Goal: Task Accomplishment & Management: Manage account settings

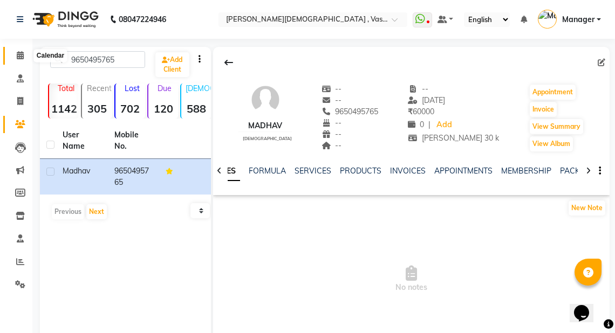
click at [21, 56] on icon at bounding box center [20, 55] width 7 height 8
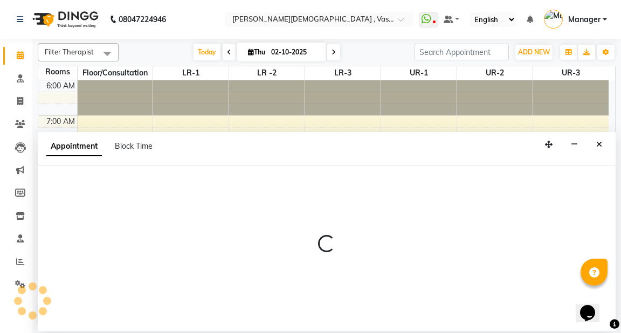
select select "480"
select select "tentative"
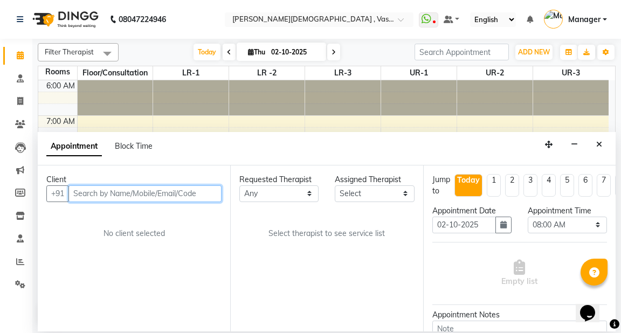
click at [188, 197] on input "text" at bounding box center [144, 193] width 153 height 17
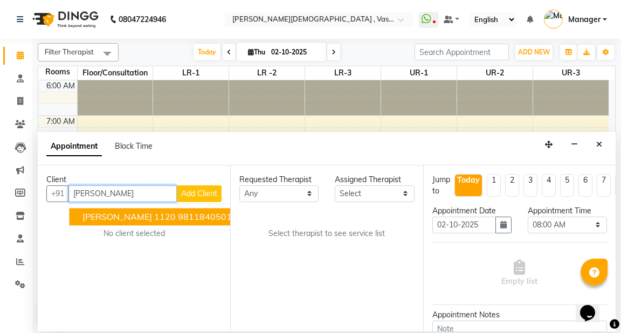
click at [175, 216] on span "[PERSON_NAME] 1120" at bounding box center [128, 216] width 93 height 11
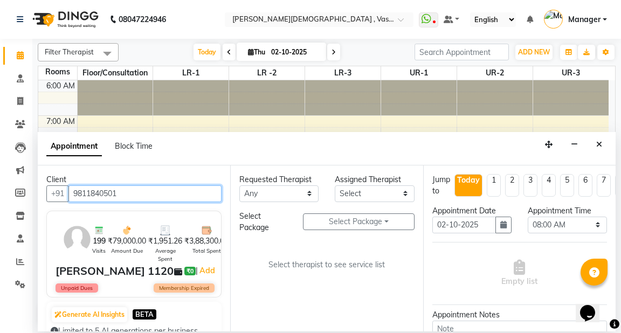
type input "9811840501"
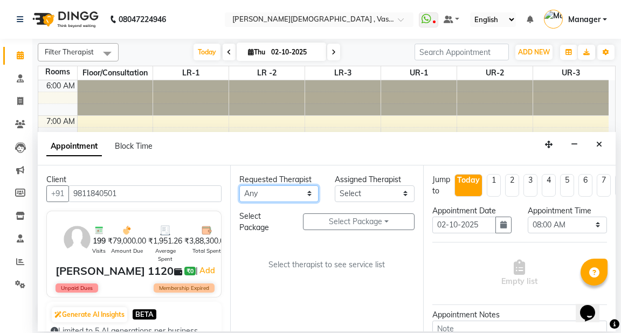
click at [269, 195] on select "Any [PERSON_NAME] V [PERSON_NAME] [PERSON_NAME] A K [PERSON_NAME] N [PERSON_NAM…" at bounding box center [278, 193] width 79 height 17
select select "71369"
click at [239, 185] on select "Any [PERSON_NAME] V [PERSON_NAME] [PERSON_NAME] A K [PERSON_NAME] N [PERSON_NAM…" at bounding box center [278, 193] width 79 height 17
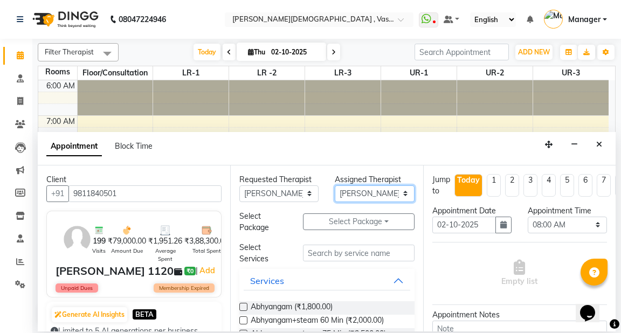
click at [360, 191] on select "Select [PERSON_NAME] V [PERSON_NAME] [PERSON_NAME] A K [PERSON_NAME] N [PERSON_…" at bounding box center [374, 193] width 79 height 17
select select "41713"
click at [335, 185] on select "Select [PERSON_NAME] V [PERSON_NAME] [PERSON_NAME] A K [PERSON_NAME] N [PERSON_…" at bounding box center [374, 193] width 79 height 17
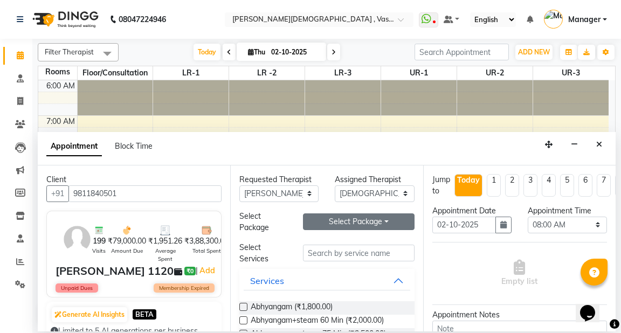
click at [345, 219] on button "Select Package Toggle Dropdown" at bounding box center [358, 222] width 111 height 17
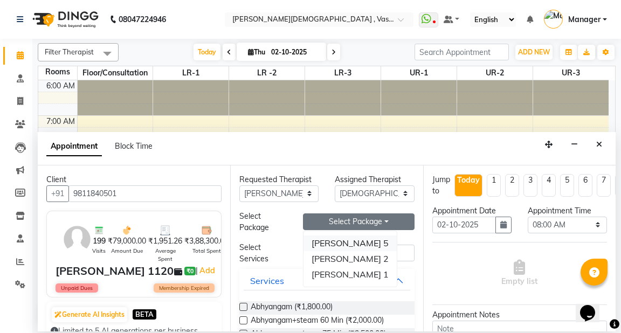
click at [337, 242] on li "[PERSON_NAME] 5" at bounding box center [350, 244] width 93 height 16
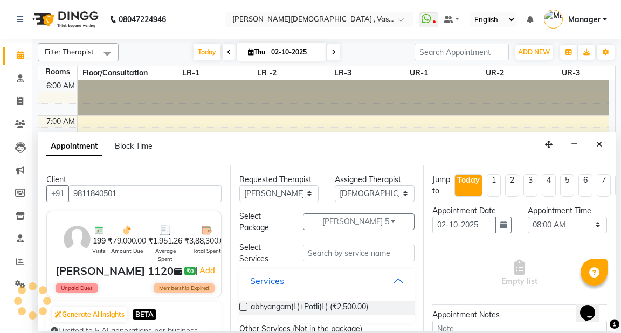
click at [246, 305] on label at bounding box center [243, 307] width 8 height 8
click at [246, 305] on input "checkbox" at bounding box center [242, 308] width 7 height 7
checkbox input "true"
select select "4234"
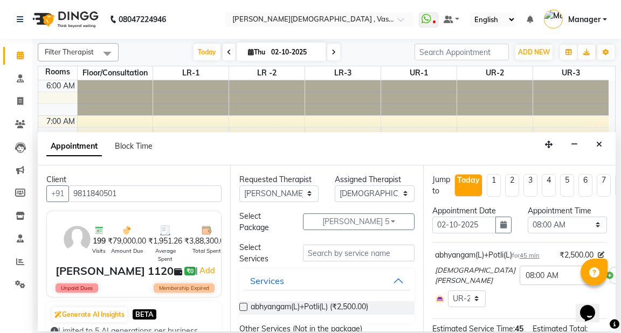
click at [246, 305] on label at bounding box center [243, 307] width 8 height 8
click at [246, 305] on input "checkbox" at bounding box center [242, 308] width 7 height 7
checkbox input "true"
select select "4234"
checkbox input "false"
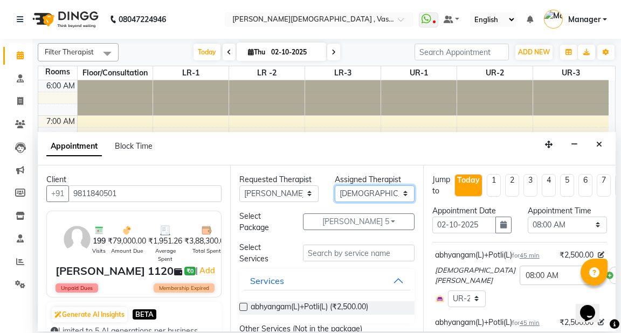
click at [360, 196] on select "Select [PERSON_NAME] V [PERSON_NAME] [PERSON_NAME] A K [PERSON_NAME] N [PERSON_…" at bounding box center [374, 193] width 79 height 17
select select "81006"
click at [335, 185] on select "Select [PERSON_NAME] V [PERSON_NAME] [PERSON_NAME] A K [PERSON_NAME] N [PERSON_…" at bounding box center [374, 193] width 79 height 17
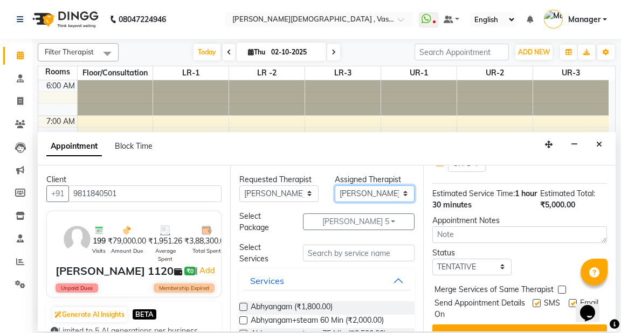
scroll to position [216, 0]
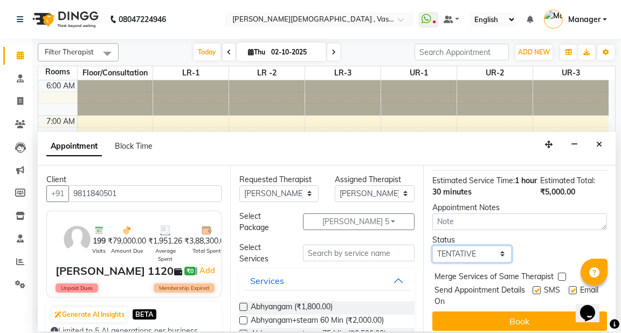
click at [463, 256] on select "Select TENTATIVE CONFIRM CHECK-IN UPCOMING" at bounding box center [471, 254] width 79 height 17
select select "confirm booking"
click at [432, 246] on select "Select TENTATIVE CONFIRM CHECK-IN UPCOMING" at bounding box center [471, 254] width 79 height 17
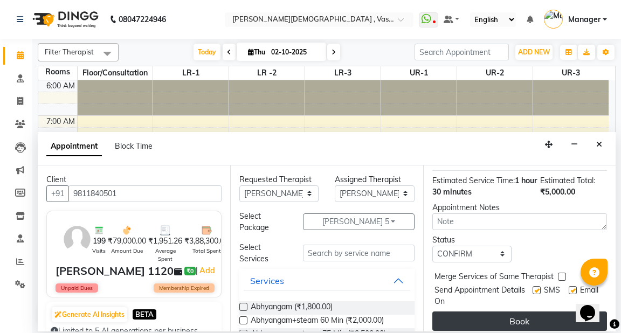
click at [491, 315] on button "Book" at bounding box center [519, 321] width 175 height 19
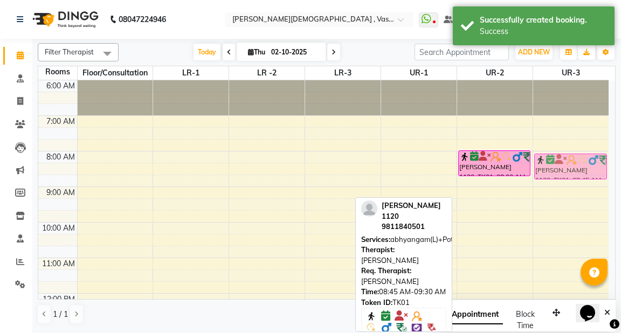
drag, startPoint x: 487, startPoint y: 190, endPoint x: 551, endPoint y: 166, distance: 68.3
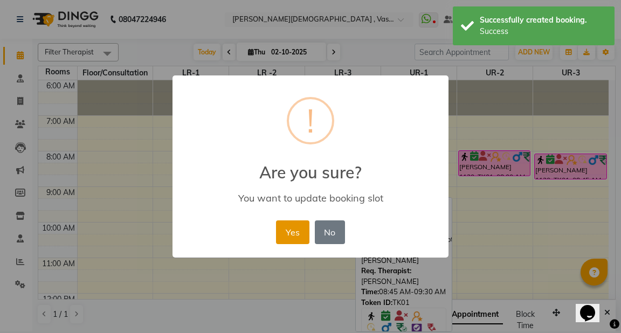
click at [292, 232] on button "Yes" at bounding box center [292, 233] width 33 height 24
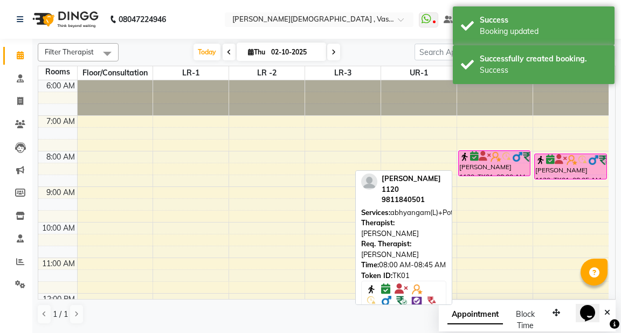
click at [494, 170] on div "[PERSON_NAME] 1120, TK01, 08:00 AM-08:45 AM, abhyangam(L)+Potli(L)" at bounding box center [494, 163] width 71 height 25
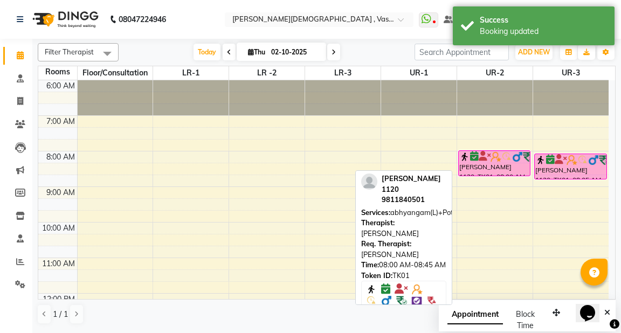
click at [492, 166] on div "[PERSON_NAME] 1120, TK01, 08:00 AM-08:45 AM, abhyangam(L)+Potli(L)" at bounding box center [494, 163] width 71 height 25
select select "6"
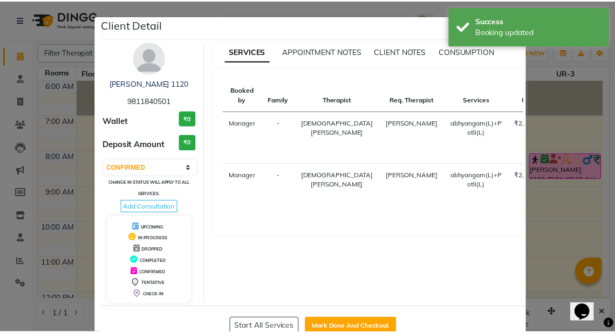
scroll to position [27, 0]
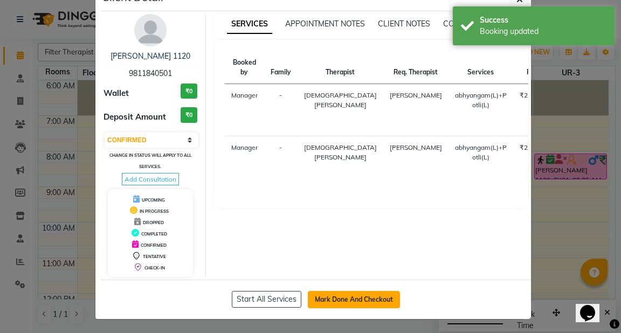
click at [360, 298] on button "Mark Done And Checkout" at bounding box center [354, 299] width 92 height 17
select select "5571"
select select "service"
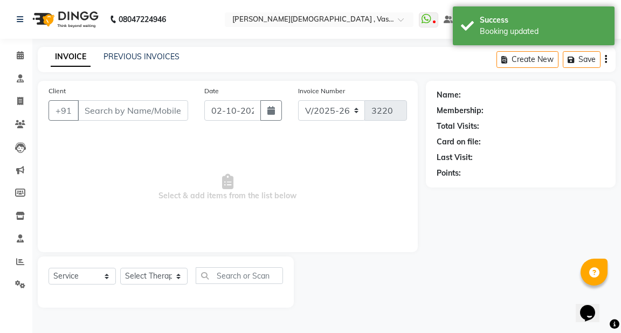
type input "9811840501"
select select "41713"
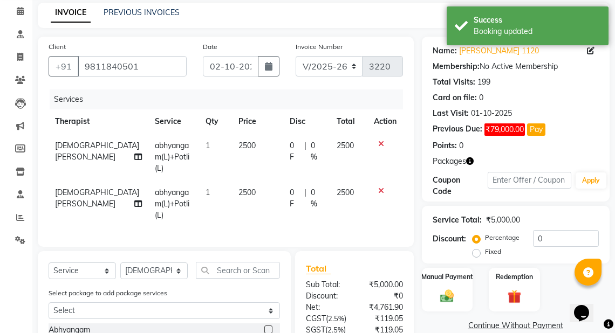
scroll to position [129, 0]
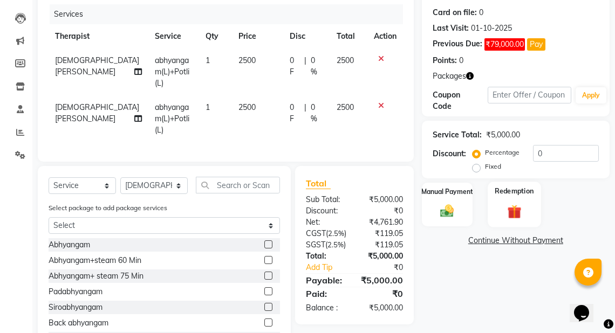
click at [512, 194] on label "Redemption" at bounding box center [514, 191] width 39 height 10
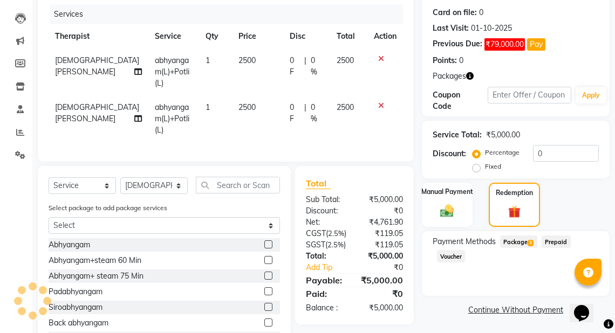
click at [524, 241] on span "Package 3" at bounding box center [518, 242] width 37 height 12
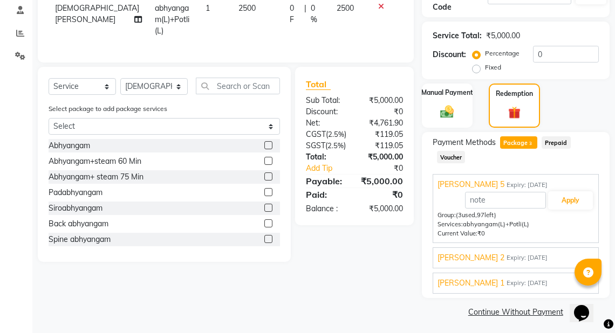
scroll to position [231, 0]
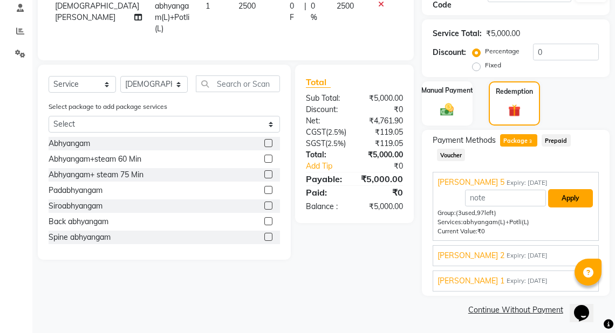
click at [568, 201] on button "Apply" at bounding box center [570, 198] width 45 height 18
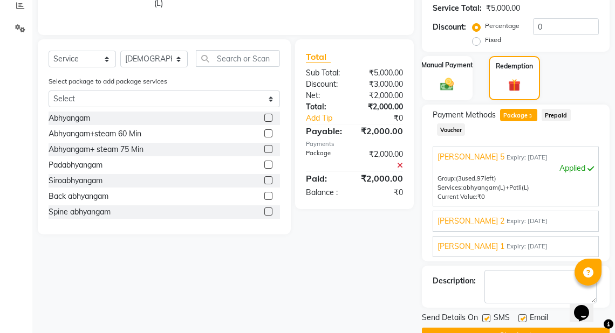
scroll to position [283, 0]
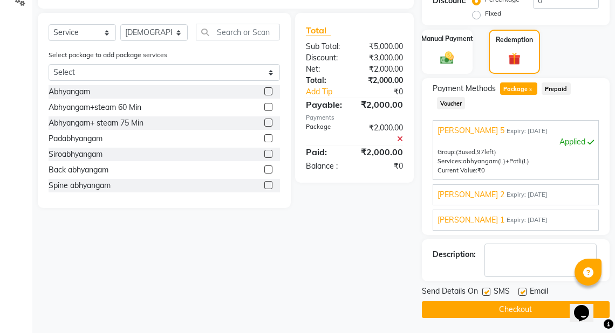
click at [507, 308] on button "Checkout" at bounding box center [516, 309] width 188 height 17
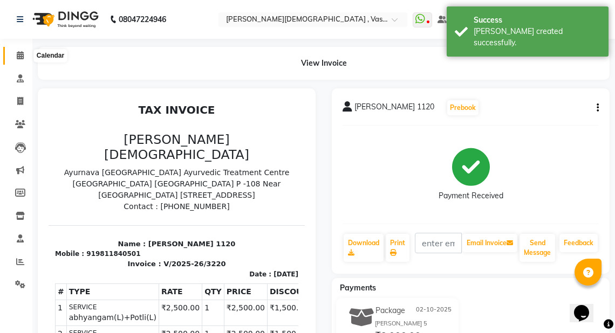
click at [22, 55] on icon at bounding box center [20, 55] width 7 height 8
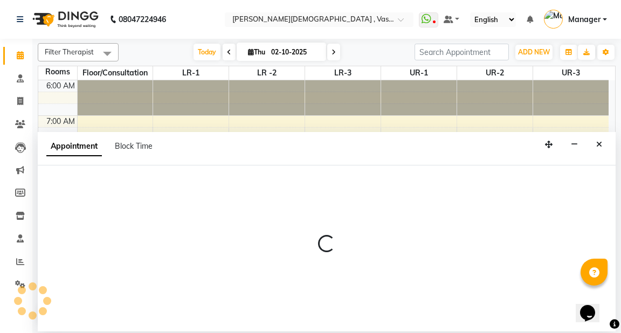
select select "660"
select select "tentative"
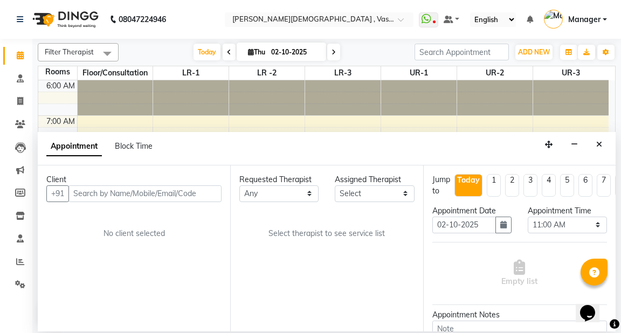
click at [166, 193] on input "text" at bounding box center [144, 193] width 153 height 17
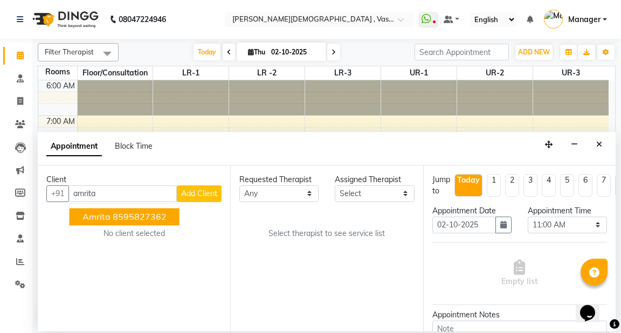
click at [153, 218] on ngb-highlight "8595827362" at bounding box center [140, 216] width 54 height 11
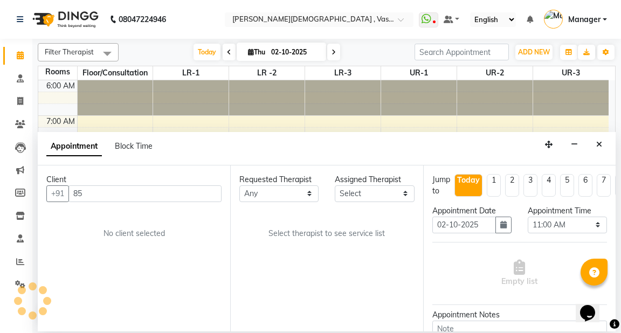
type input "8"
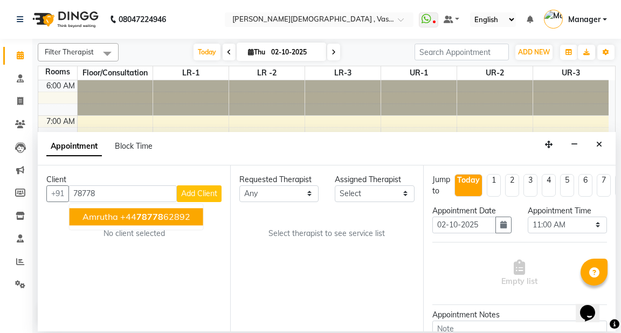
click at [149, 216] on span "78778" at bounding box center [149, 216] width 27 height 11
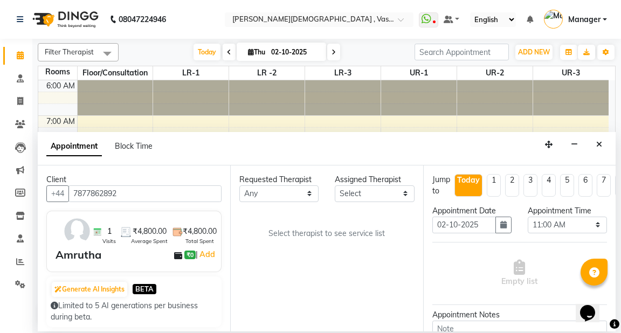
type input "7877862892"
click at [264, 193] on select "Any [PERSON_NAME] V [PERSON_NAME] [PERSON_NAME] A K [PERSON_NAME] N [PERSON_NAM…" at bounding box center [278, 193] width 79 height 17
select select "71369"
click at [239, 185] on select "Any [PERSON_NAME] V [PERSON_NAME] [PERSON_NAME] A K [PERSON_NAME] N [PERSON_NAM…" at bounding box center [278, 193] width 79 height 17
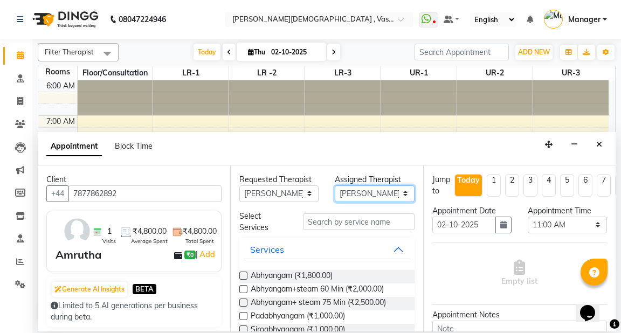
click at [368, 195] on select "Select [PERSON_NAME] V [PERSON_NAME] [PERSON_NAME] A K [PERSON_NAME] N [PERSON_…" at bounding box center [374, 193] width 79 height 17
select select "41713"
click at [335, 185] on select "Select [PERSON_NAME] V [PERSON_NAME] [PERSON_NAME] A K [PERSON_NAME] N [PERSON_…" at bounding box center [374, 193] width 79 height 17
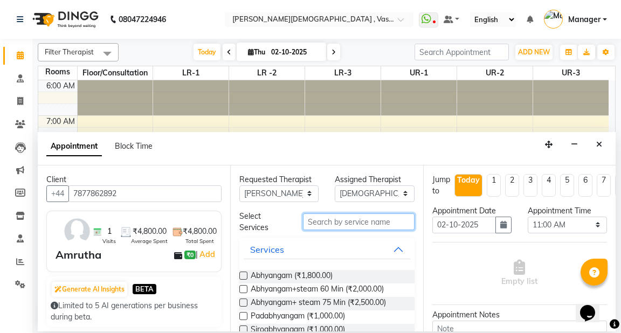
click at [356, 222] on input "text" at bounding box center [358, 222] width 111 height 17
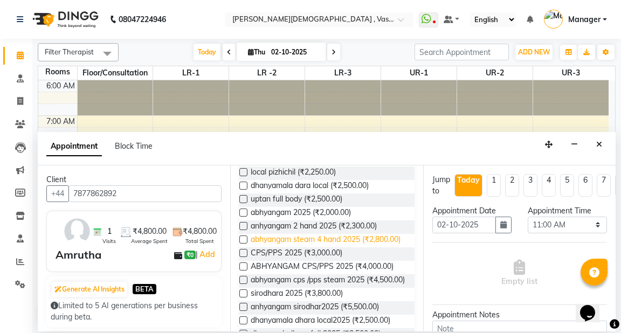
scroll to position [173, 0]
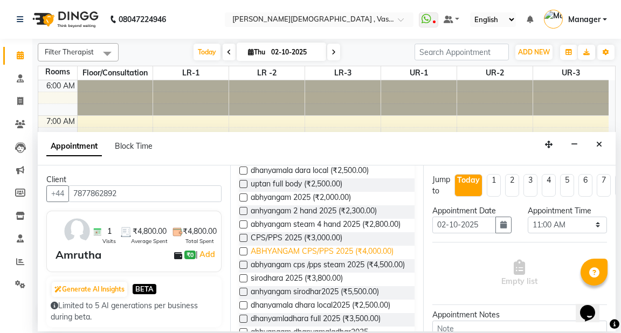
type input "25"
click at [313, 259] on span "ABHYANGAM CPS/PPS 2025 (₹4,000.00)" at bounding box center [322, 252] width 143 height 13
checkbox input "true"
select select "2647"
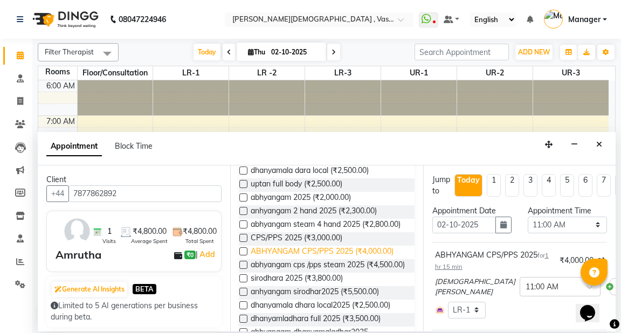
checkbox input "false"
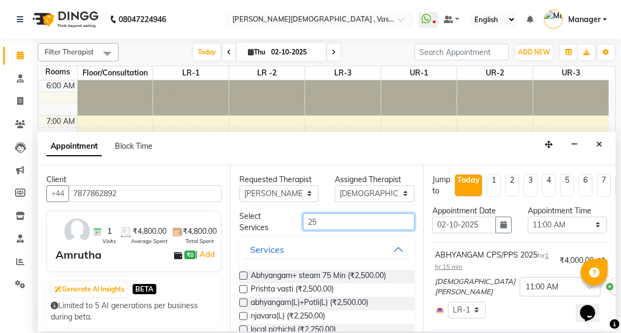
click at [336, 222] on input "25" at bounding box center [358, 222] width 111 height 17
type input "2"
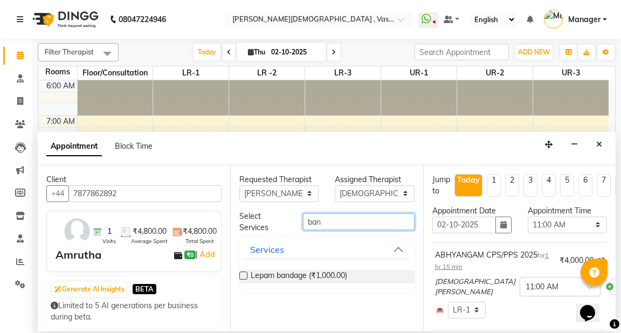
type input "ban"
click at [244, 276] on label at bounding box center [243, 276] width 8 height 8
click at [244, 276] on input "checkbox" at bounding box center [242, 276] width 7 height 7
checkbox input "true"
select select "2647"
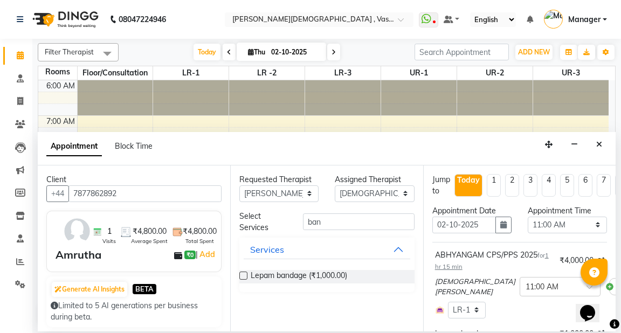
checkbox input "false"
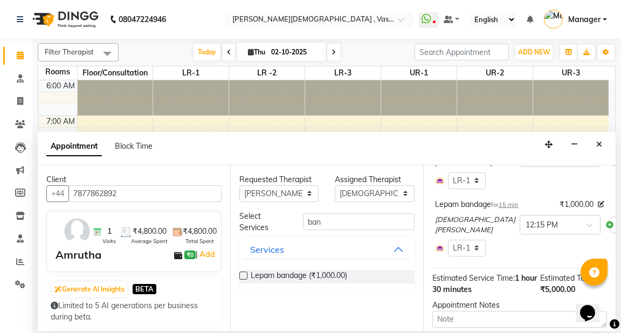
scroll to position [240, 0]
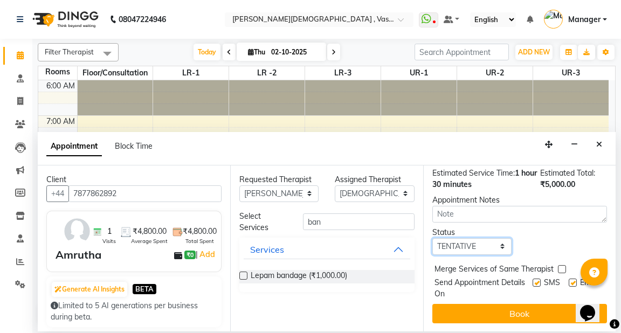
click at [479, 242] on select "Select TENTATIVE CONFIRM CHECK-IN UPCOMING" at bounding box center [471, 246] width 79 height 17
select select "check-in"
click at [432, 238] on select "Select TENTATIVE CONFIRM CHECK-IN UPCOMING" at bounding box center [471, 246] width 79 height 17
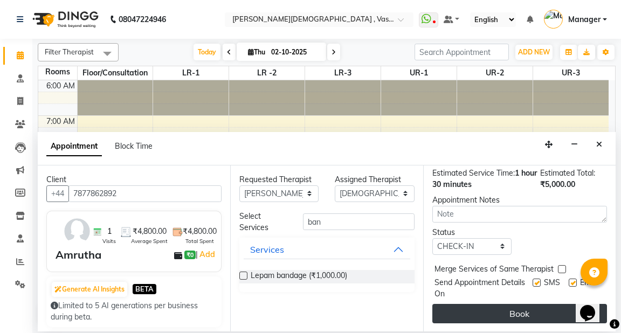
click at [482, 304] on button "Book" at bounding box center [519, 313] width 175 height 19
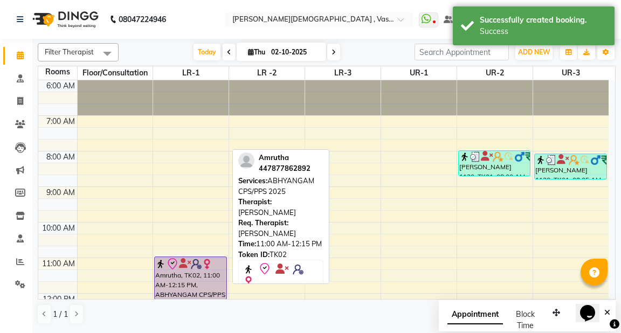
click at [203, 269] on div at bounding box center [190, 264] width 70 height 13
select select "8"
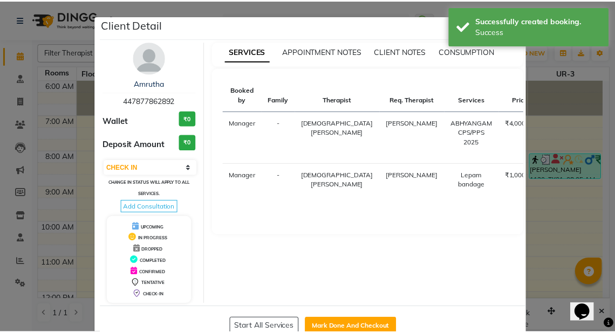
scroll to position [27, 0]
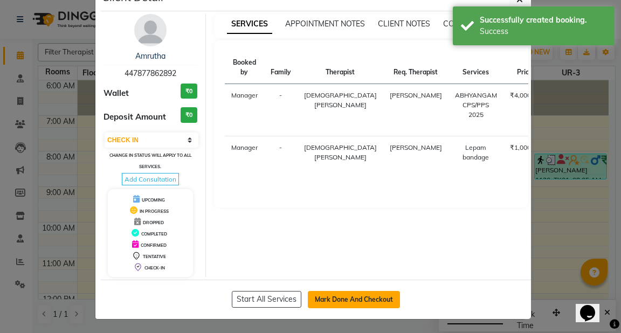
click at [359, 295] on button "Mark Done And Checkout" at bounding box center [354, 299] width 92 height 17
select select "5571"
select select "service"
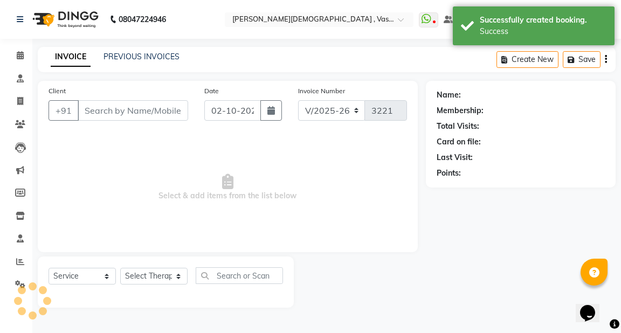
type input "447877862892"
select select "41713"
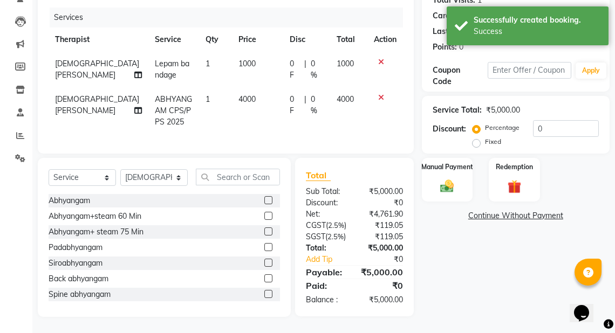
scroll to position [155, 0]
click at [453, 178] on img at bounding box center [447, 186] width 23 height 16
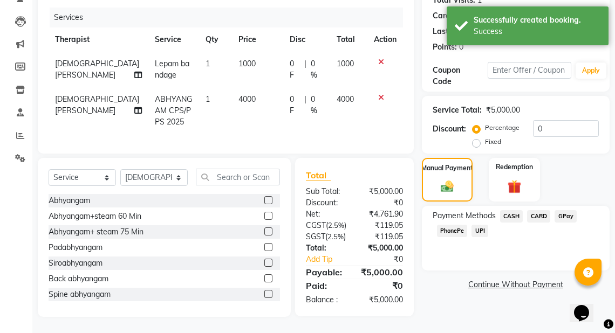
click at [539, 210] on span "CARD" at bounding box center [538, 216] width 23 height 12
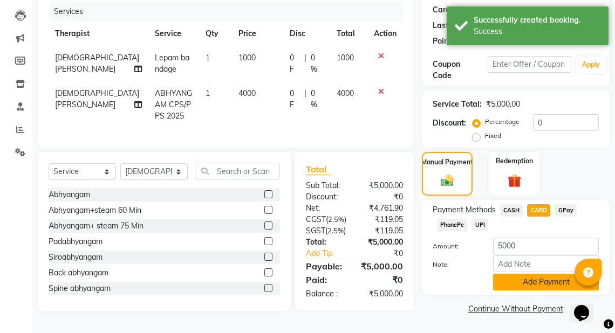
click at [537, 274] on button "Add Payment" at bounding box center [546, 282] width 106 height 17
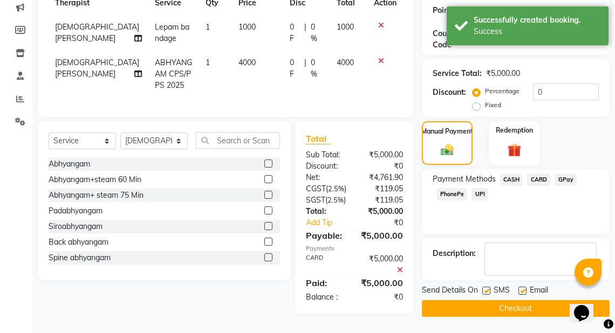
scroll to position [189, 0]
click at [518, 300] on button "Checkout" at bounding box center [516, 308] width 188 height 17
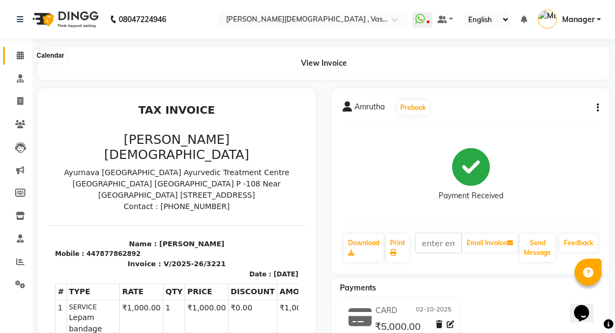
click at [20, 54] on icon at bounding box center [20, 55] width 7 height 8
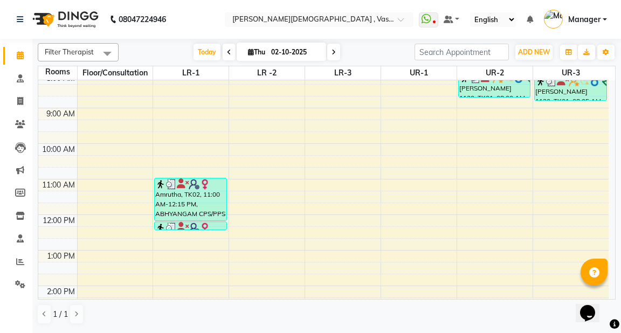
scroll to position [86, 0]
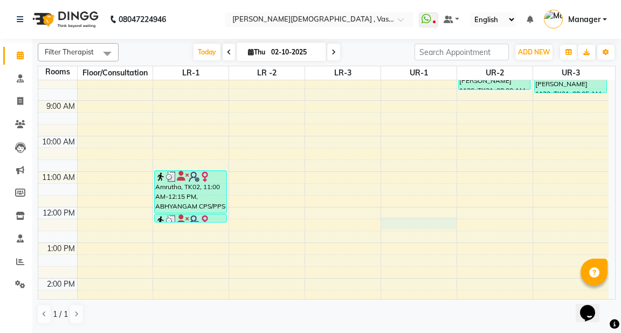
click at [401, 224] on div "6:00 AM 7:00 AM 8:00 AM 9:00 AM 10:00 AM 11:00 AM 12:00 PM 1:00 PM 2:00 PM 3:00…" at bounding box center [323, 260] width 570 height 533
select select "735"
select select "tentative"
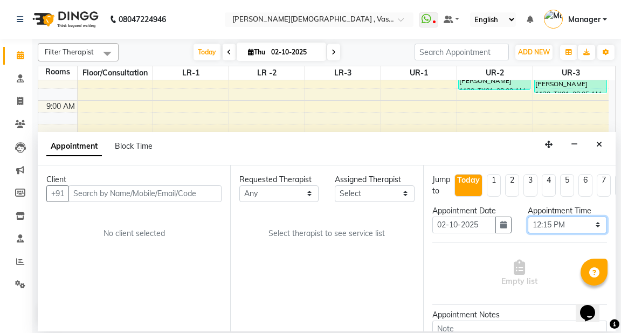
click at [563, 226] on select "Select 07:00 AM 07:15 AM 07:30 AM 07:45 AM 08:00 AM 08:15 AM 08:30 AM 08:45 AM …" at bounding box center [567, 225] width 79 height 17
select select "750"
click at [528, 217] on select "Select 07:00 AM 07:15 AM 07:30 AM 07:45 AM 08:00 AM 08:15 AM 08:30 AM 08:45 AM …" at bounding box center [567, 225] width 79 height 17
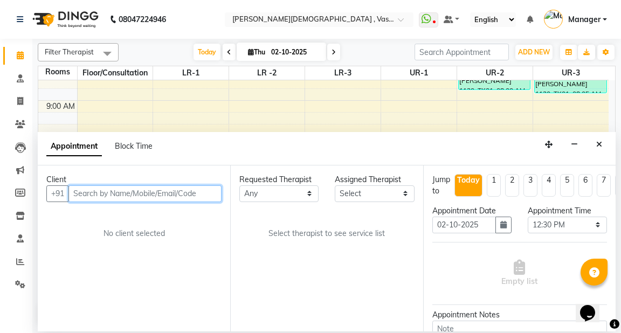
click at [170, 193] on input "text" at bounding box center [144, 193] width 153 height 17
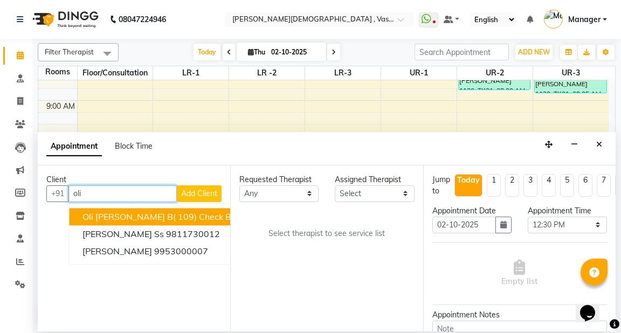
click at [187, 218] on span "oli [PERSON_NAME] b( 109) check book" at bounding box center [163, 216] width 163 height 11
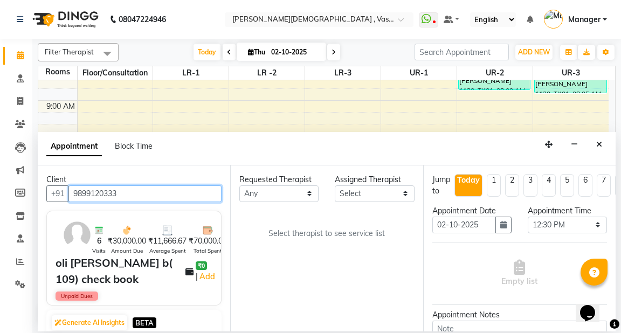
type input "9899120333"
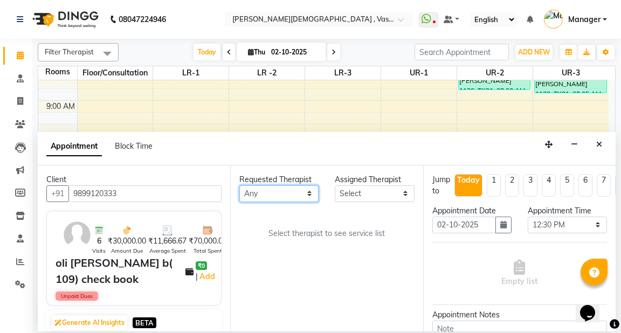
click at [267, 192] on select "Any [PERSON_NAME] V [PERSON_NAME] [PERSON_NAME] A K [PERSON_NAME] N [PERSON_NAM…" at bounding box center [278, 193] width 79 height 17
select select "71369"
click at [239, 185] on select "Any [PERSON_NAME] V [PERSON_NAME] [PERSON_NAME] A K [PERSON_NAME] N [PERSON_NAM…" at bounding box center [278, 193] width 79 height 17
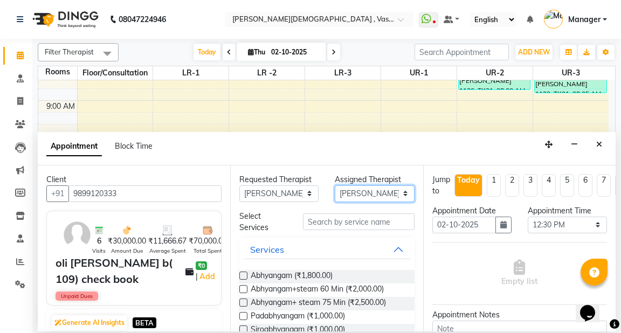
click at [355, 192] on select "Select [PERSON_NAME] V [PERSON_NAME] [PERSON_NAME] A K [PERSON_NAME] N [PERSON_…" at bounding box center [374, 193] width 79 height 17
select select "50054"
click at [335, 185] on select "Select [PERSON_NAME] V [PERSON_NAME] [PERSON_NAME] A K [PERSON_NAME] N [PERSON_…" at bounding box center [374, 193] width 79 height 17
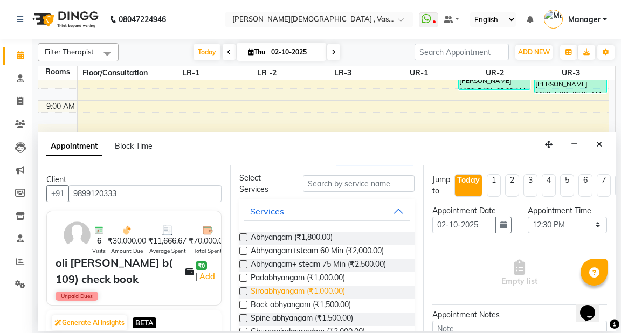
scroll to position [0, 0]
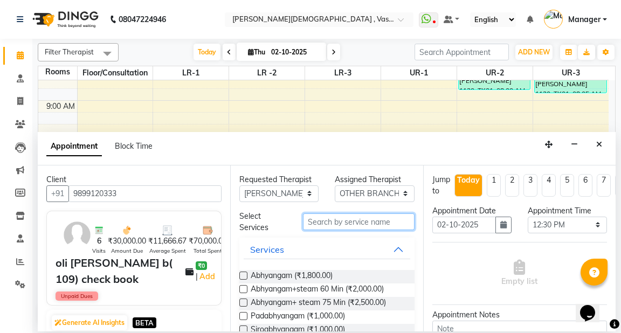
click at [343, 224] on input "text" at bounding box center [358, 222] width 111 height 17
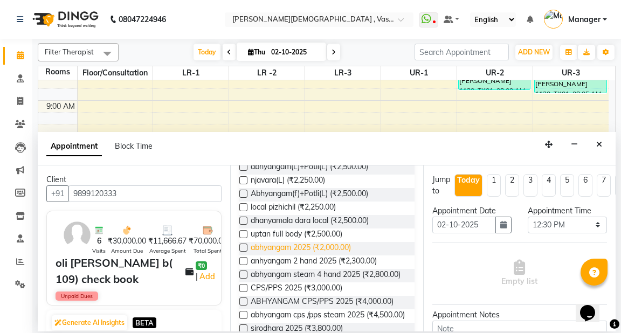
scroll to position [173, 0]
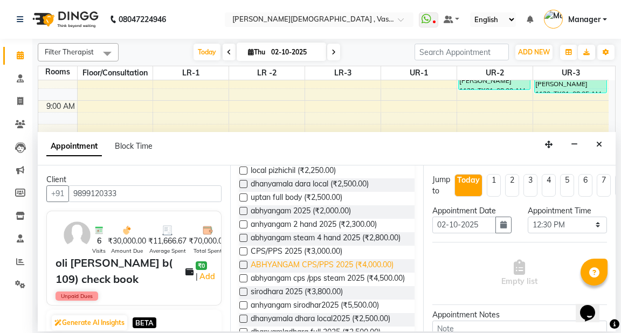
type input "25"
click at [334, 273] on span "ABHYANGAM CPS/PPS 2025 (₹4,000.00)" at bounding box center [322, 265] width 143 height 13
checkbox input "true"
select select "2650"
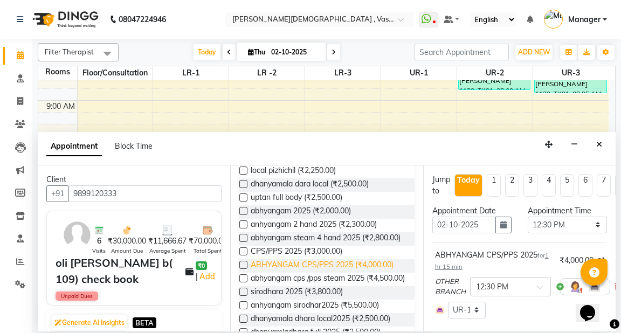
checkbox input "false"
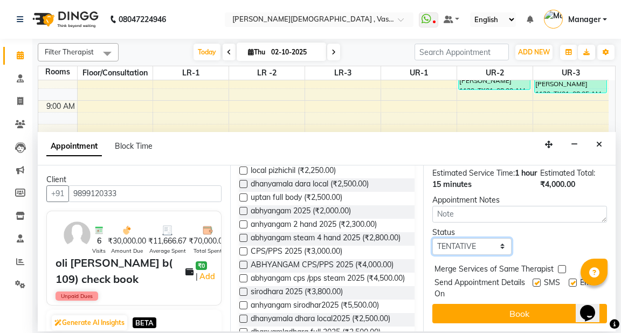
click at [468, 239] on select "Select TENTATIVE CONFIRM CHECK-IN UPCOMING" at bounding box center [471, 246] width 79 height 17
select select "check-in"
click at [432, 238] on select "Select TENTATIVE CONFIRM CHECK-IN UPCOMING" at bounding box center [471, 246] width 79 height 17
click at [481, 313] on button "Book" at bounding box center [519, 313] width 175 height 19
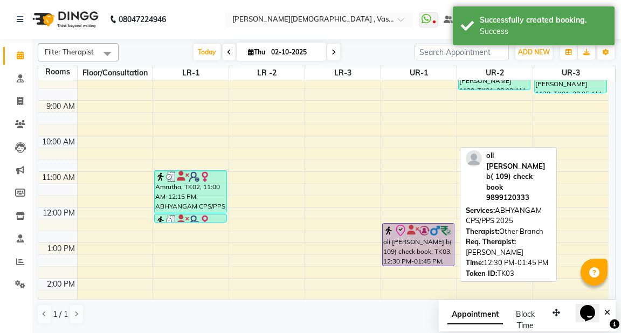
click at [409, 244] on div "oli [PERSON_NAME] b( 109) check book, TK03, 12:30 PM-01:45 PM, ABHYANGAM CPS/PP…" at bounding box center [418, 245] width 71 height 42
select select "8"
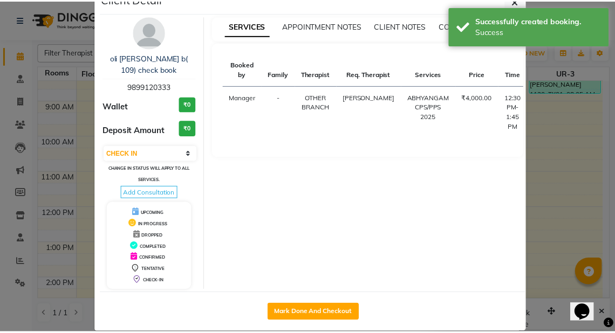
scroll to position [39, 0]
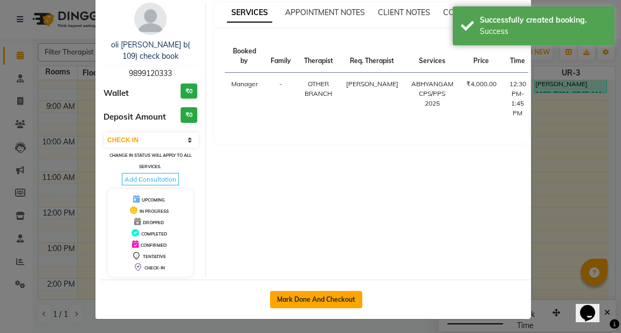
click at [307, 298] on button "Mark Done And Checkout" at bounding box center [316, 299] width 92 height 17
select select "service"
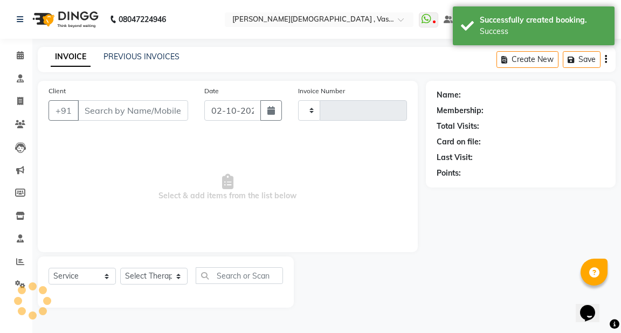
type input "3222"
select select "5571"
type input "9899120333"
select select "50054"
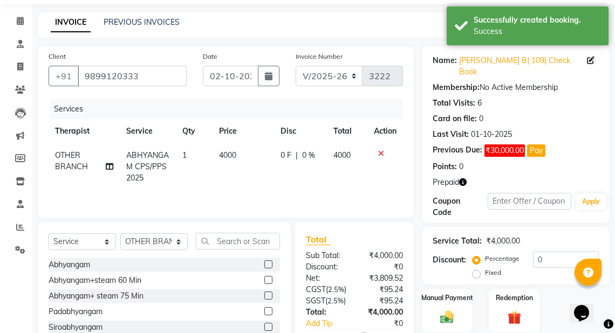
scroll to position [86, 0]
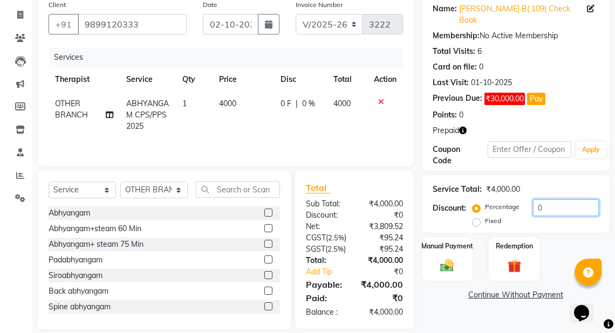
click at [556, 199] on input "0" at bounding box center [566, 207] width 66 height 17
type input "040"
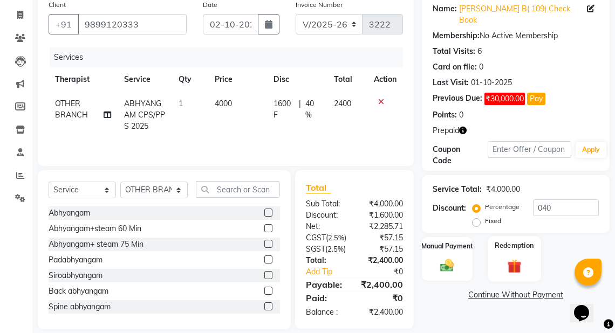
click at [507, 257] on img at bounding box center [514, 266] width 23 height 18
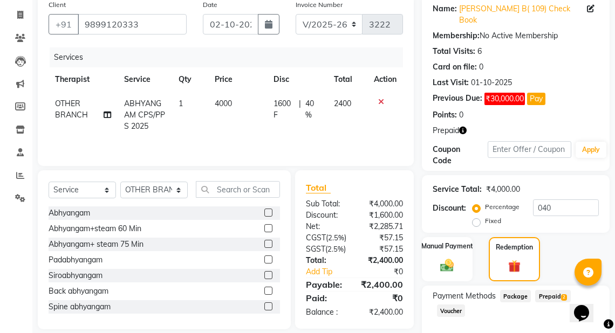
click at [559, 290] on span "Prepaid 2" at bounding box center [552, 296] width 35 height 12
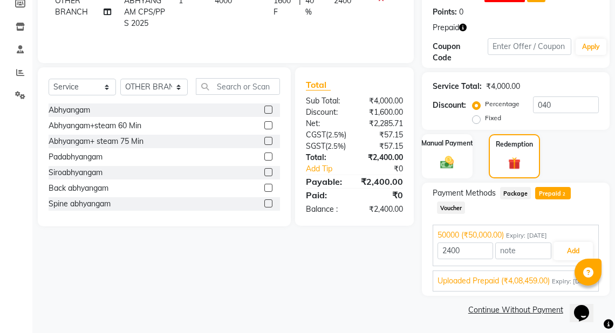
scroll to position [190, 0]
click at [576, 242] on button "Add" at bounding box center [572, 251] width 39 height 18
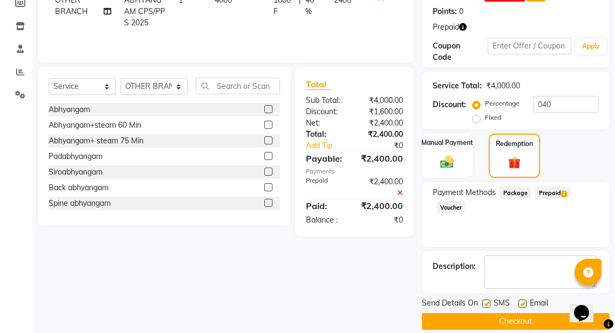
scroll to position [190, 0]
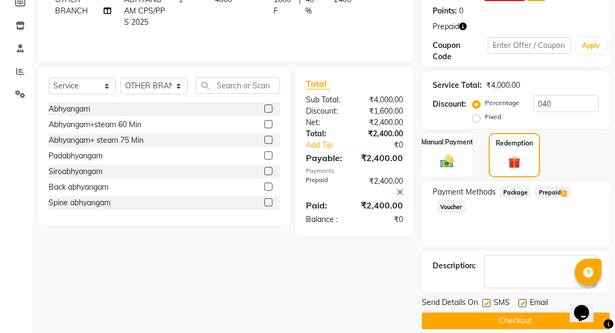
click at [511, 313] on button "Checkout" at bounding box center [516, 321] width 188 height 17
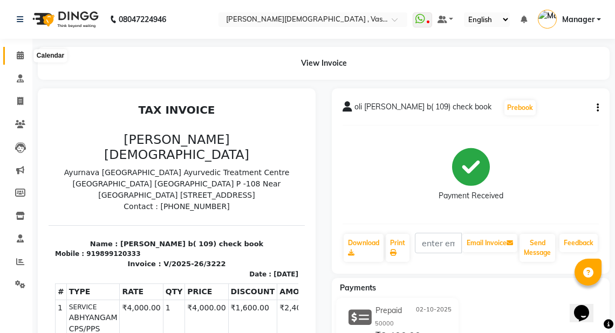
click at [19, 56] on icon at bounding box center [20, 55] width 7 height 8
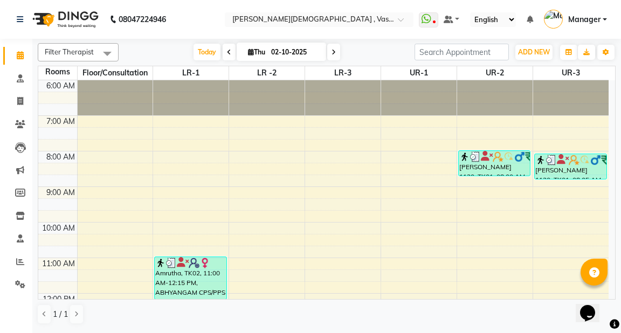
click at [227, 51] on icon at bounding box center [229, 52] width 4 height 6
type input "01-10-2025"
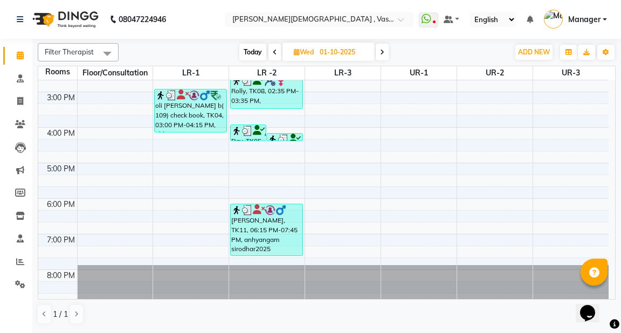
scroll to position [265, 0]
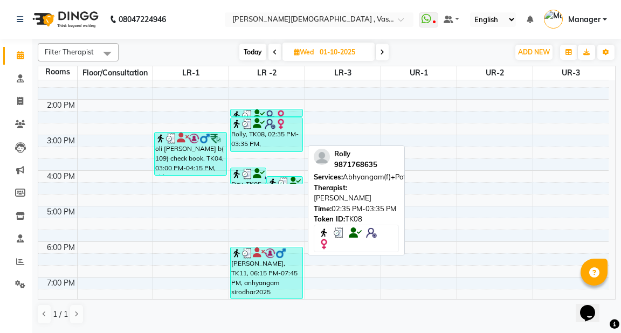
click at [257, 136] on div "Rolly, TK08, 02:35 PM-03:35 PM, [GEOGRAPHIC_DATA](f)+Potli(L)" at bounding box center [266, 134] width 71 height 33
select select "3"
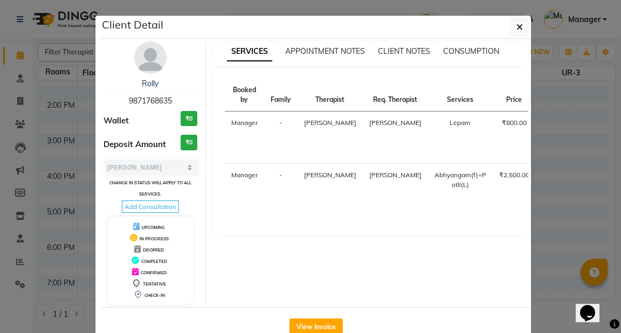
drag, startPoint x: 125, startPoint y: 99, endPoint x: 173, endPoint y: 101, distance: 48.0
click at [173, 101] on div "Rolly 9871768635" at bounding box center [151, 92] width 94 height 29
copy span "9871768635"
click at [519, 28] on icon "button" at bounding box center [520, 27] width 6 height 9
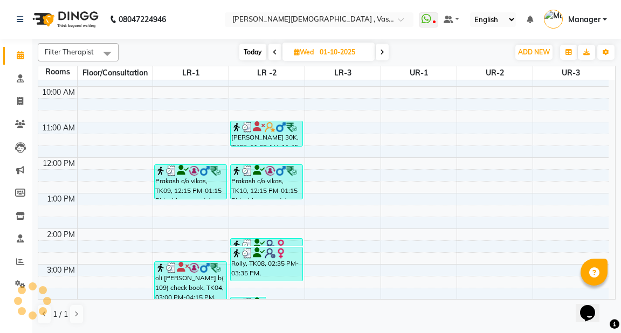
scroll to position [179, 0]
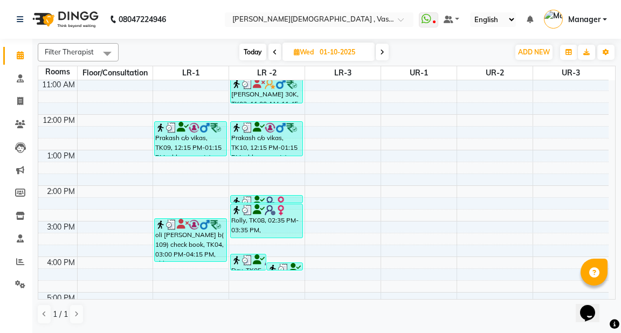
click at [250, 49] on span "Today" at bounding box center [252, 52] width 27 height 17
type input "02-10-2025"
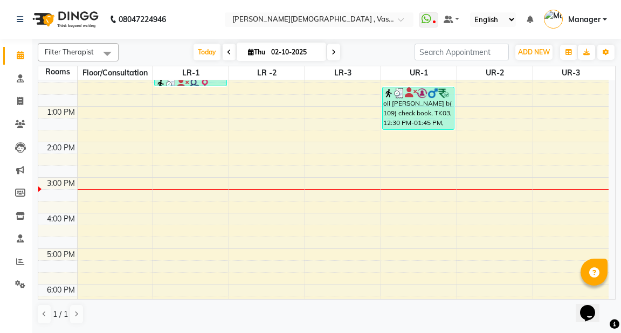
scroll to position [222, 0]
click at [184, 160] on div "6:00 AM 7:00 AM 8:00 AM 9:00 AM 10:00 AM 11:00 AM 12:00 PM 1:00 PM 2:00 PM 3:00…" at bounding box center [323, 124] width 570 height 533
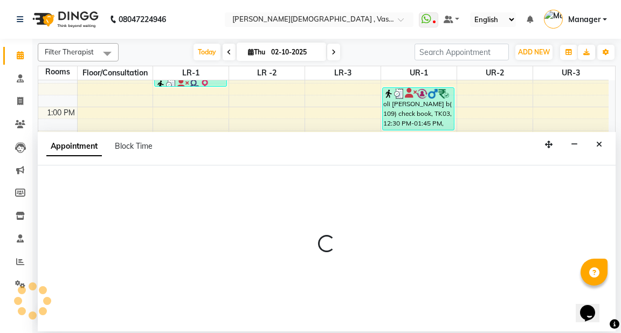
select select "tentative"
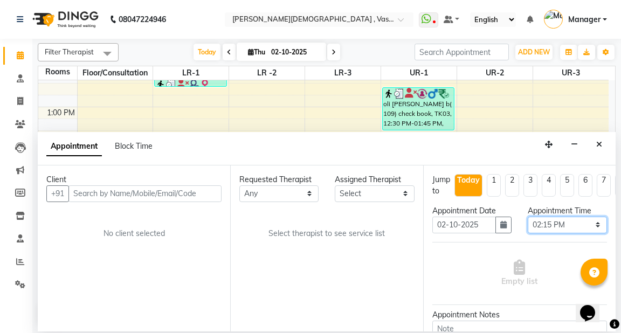
click at [561, 227] on select "Select 07:00 AM 07:15 AM 07:30 AM 07:45 AM 08:00 AM 08:15 AM 08:30 AM 08:45 AM …" at bounding box center [567, 225] width 79 height 17
select select "870"
click at [528, 217] on select "Select 07:00 AM 07:15 AM 07:30 AM 07:45 AM 08:00 AM 08:15 AM 08:30 AM 08:45 AM …" at bounding box center [567, 225] width 79 height 17
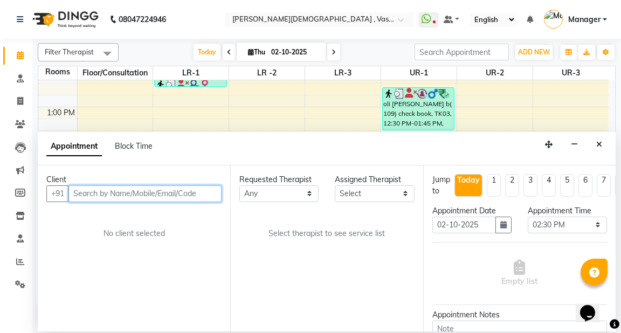
click at [185, 191] on input "text" at bounding box center [144, 193] width 153 height 17
paste input "9871768635"
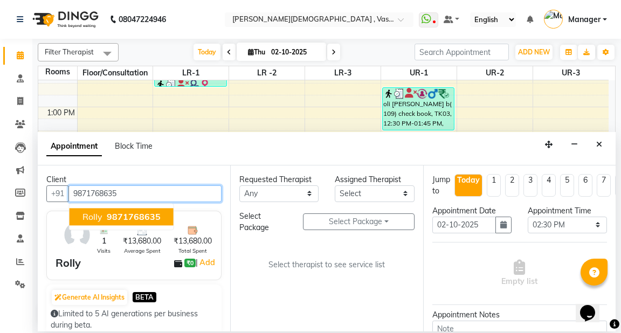
click at [141, 216] on span "9871768635" at bounding box center [134, 216] width 54 height 11
type input "9871768635"
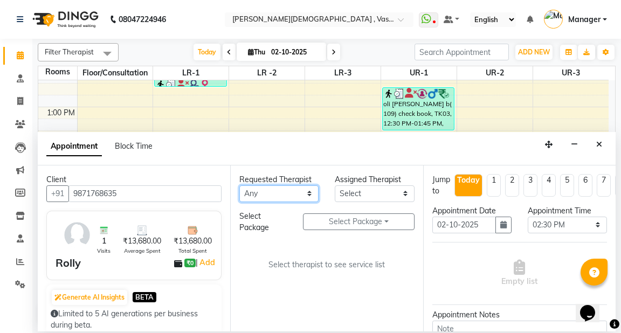
click at [274, 194] on select "Any [PERSON_NAME] V [PERSON_NAME] [PERSON_NAME] A K [PERSON_NAME] N [PERSON_NAM…" at bounding box center [278, 193] width 79 height 17
select select "71369"
click at [239, 185] on select "Any [PERSON_NAME] V [PERSON_NAME] [PERSON_NAME] A K [PERSON_NAME] N [PERSON_NAM…" at bounding box center [278, 193] width 79 height 17
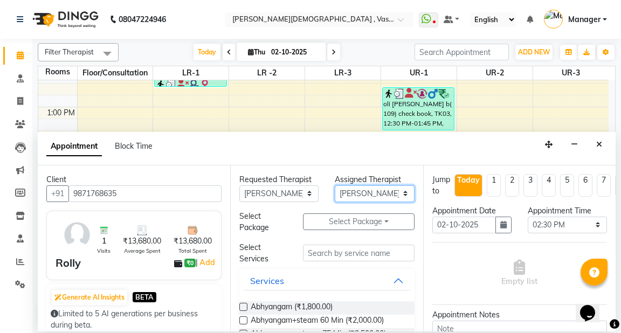
click at [357, 192] on select "Select [PERSON_NAME] V [PERSON_NAME] [PERSON_NAME] A K [PERSON_NAME] N [PERSON_…" at bounding box center [374, 193] width 79 height 17
select select "41713"
click at [335, 185] on select "Select [PERSON_NAME] V [PERSON_NAME] [PERSON_NAME] A K [PERSON_NAME] N [PERSON_…" at bounding box center [374, 193] width 79 height 17
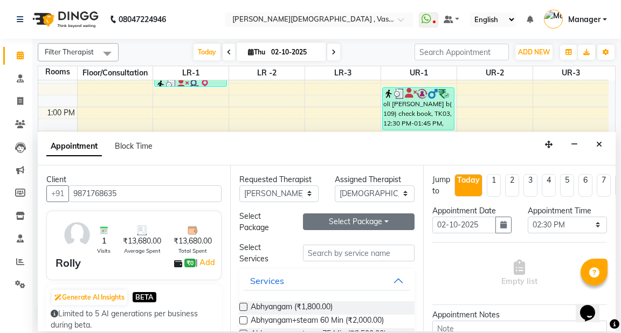
click at [348, 218] on button "Select Package Toggle Dropdown" at bounding box center [358, 222] width 111 height 17
click at [334, 246] on li "Rolly" at bounding box center [346, 244] width 85 height 16
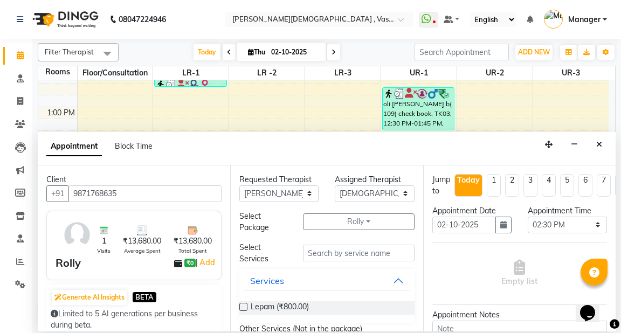
scroll to position [0, 0]
click at [362, 223] on button "Rolly" at bounding box center [358, 222] width 111 height 17
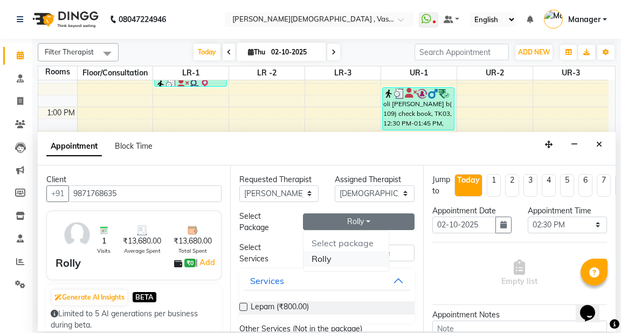
click at [317, 257] on li "Rolly" at bounding box center [346, 259] width 85 height 16
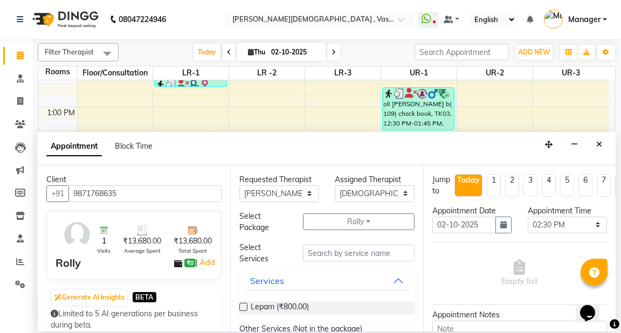
scroll to position [43, 0]
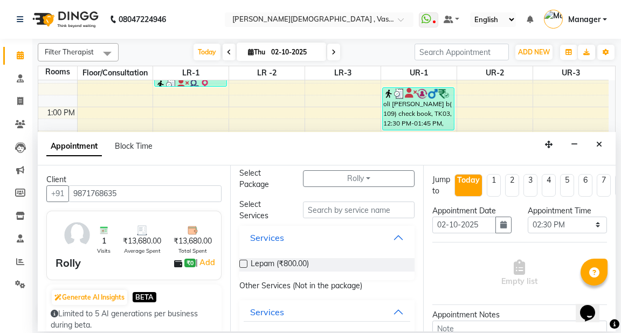
click at [392, 235] on button "Services" at bounding box center [327, 237] width 166 height 19
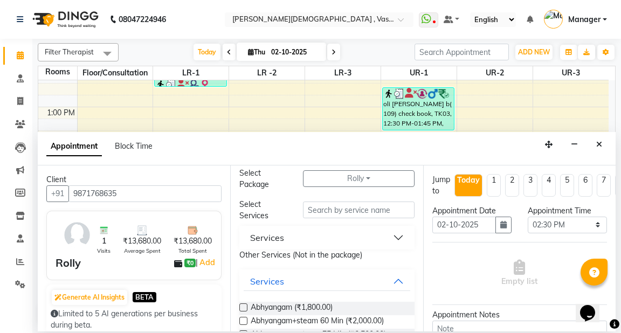
click at [392, 235] on button "Services" at bounding box center [327, 237] width 166 height 19
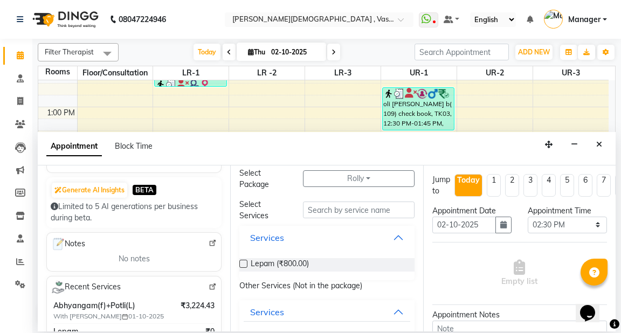
scroll to position [86, 0]
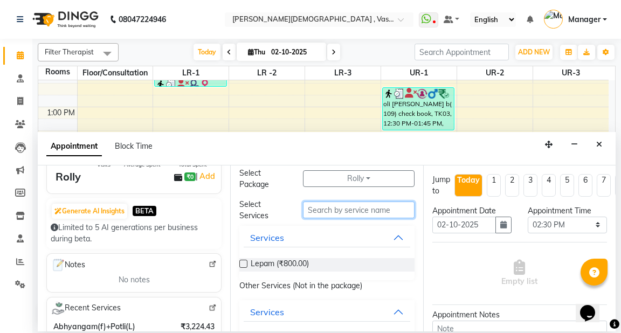
click at [322, 212] on input "text" at bounding box center [358, 210] width 111 height 17
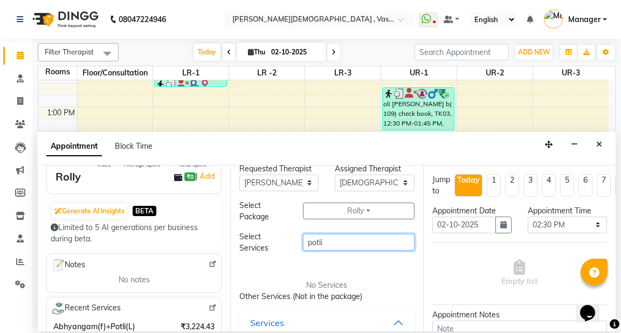
scroll to position [0, 0]
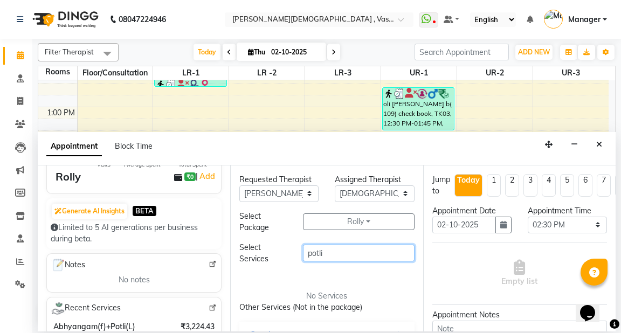
type input "potli"
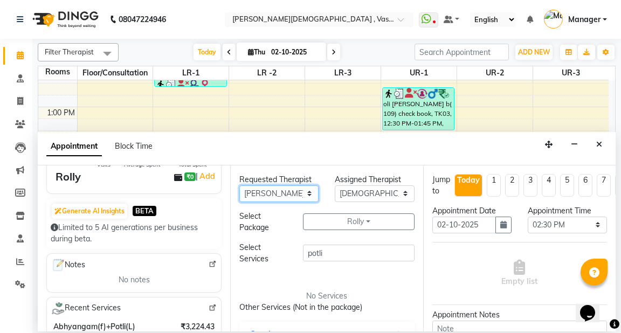
click at [285, 192] on select "Any [PERSON_NAME] V [PERSON_NAME] [PERSON_NAME] A K [PERSON_NAME] N [PERSON_NAM…" at bounding box center [278, 193] width 79 height 17
select select "41713"
click at [239, 185] on select "Any [PERSON_NAME] V [PERSON_NAME] [PERSON_NAME] A K [PERSON_NAME] N [PERSON_NAM…" at bounding box center [278, 193] width 79 height 17
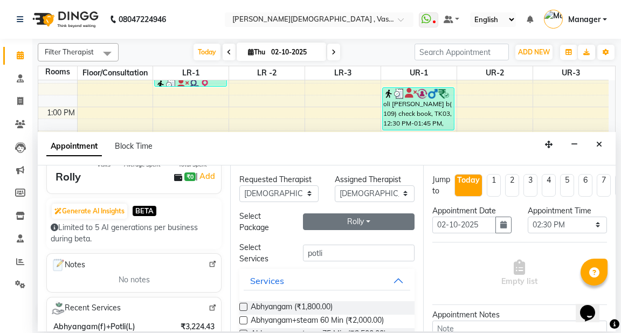
click at [342, 216] on button "Rolly" at bounding box center [358, 222] width 111 height 17
click at [322, 260] on li "Rolly" at bounding box center [346, 259] width 85 height 16
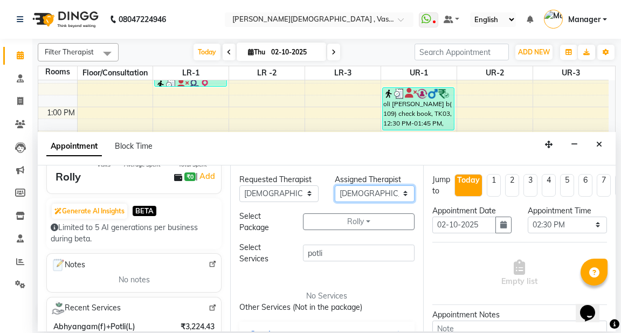
click at [357, 196] on select "Select [PERSON_NAME] V [PERSON_NAME] [PERSON_NAME] A K [PERSON_NAME] N [PERSON_…" at bounding box center [374, 193] width 79 height 17
click at [335, 185] on select "Select [PERSON_NAME] V [PERSON_NAME] [PERSON_NAME] A K [PERSON_NAME] N [PERSON_…" at bounding box center [374, 193] width 79 height 17
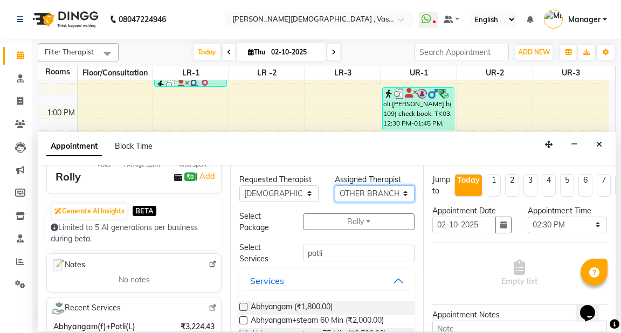
click at [364, 192] on select "Select [PERSON_NAME] V [PERSON_NAME] [PERSON_NAME] A K [PERSON_NAME] N [PERSON_…" at bounding box center [374, 193] width 79 height 17
select select "71369"
click at [335, 185] on select "Select [PERSON_NAME] V [PERSON_NAME] [PERSON_NAME] A K [PERSON_NAME] N [PERSON_…" at bounding box center [374, 193] width 79 height 17
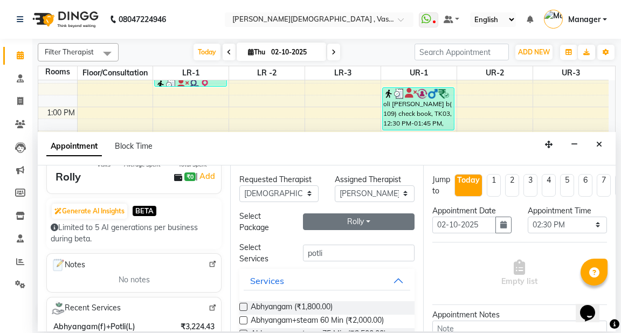
click at [357, 224] on button "Rolly" at bounding box center [358, 222] width 111 height 17
click at [326, 263] on li "Rolly" at bounding box center [346, 259] width 85 height 16
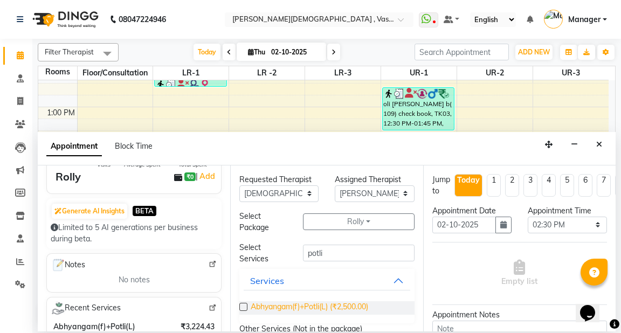
click at [330, 305] on span "Abhyangam(f)+Potli(L) (₹2,500.00)" at bounding box center [310, 307] width 118 height 13
checkbox input "true"
select select "2647"
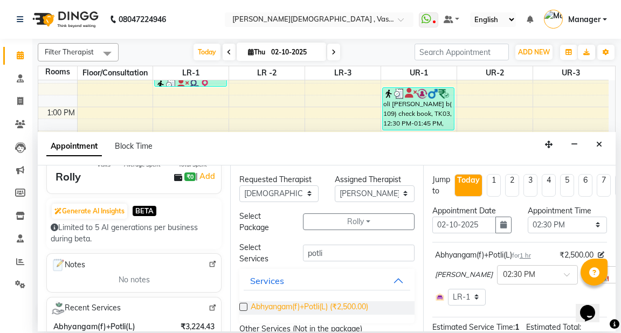
checkbox input "false"
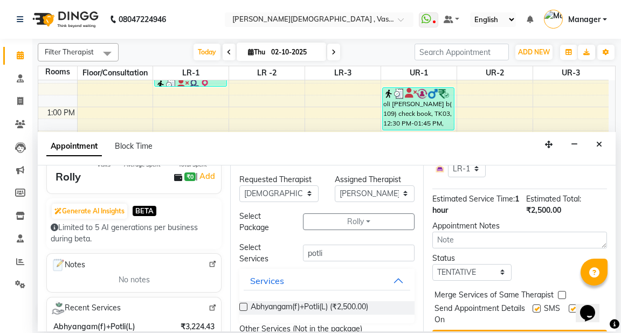
scroll to position [129, 0]
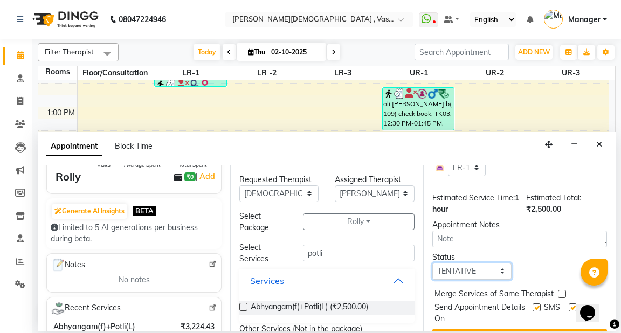
click at [461, 280] on select "Select TENTATIVE CONFIRM CHECK-IN UPCOMING" at bounding box center [471, 271] width 79 height 17
select select "check-in"
click at [432, 274] on select "Select TENTATIVE CONFIRM CHECK-IN UPCOMING" at bounding box center [471, 271] width 79 height 17
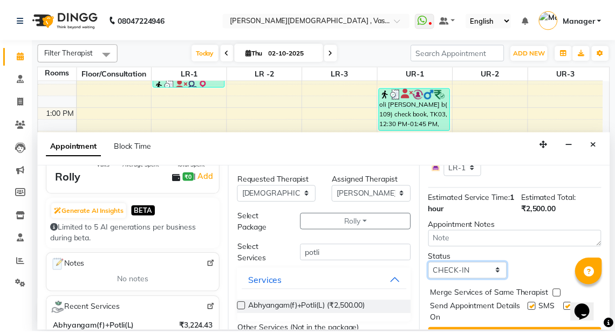
scroll to position [172, 0]
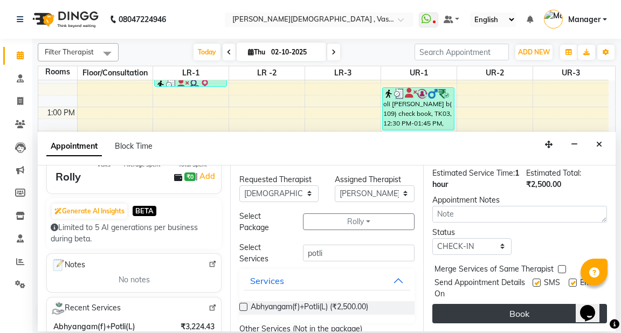
click at [496, 304] on button "Book" at bounding box center [519, 313] width 175 height 19
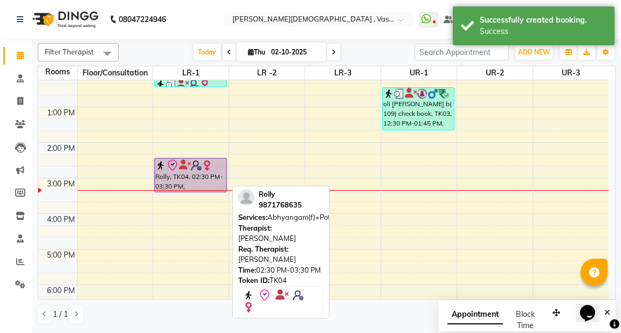
click at [184, 170] on div "Rolly, TK04, 02:30 PM-03:30 PM, [GEOGRAPHIC_DATA](f)+Potli(L)" at bounding box center [190, 175] width 71 height 33
select select "8"
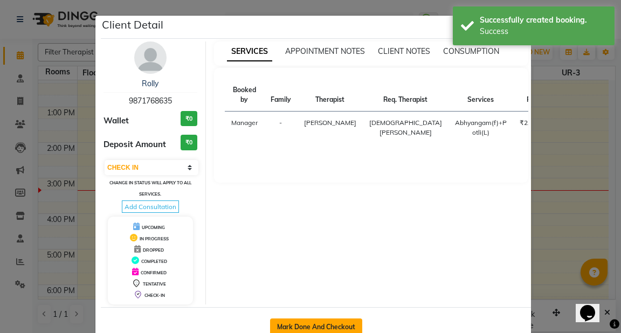
click at [292, 325] on button "Mark Done And Checkout" at bounding box center [316, 327] width 92 height 17
select select "service"
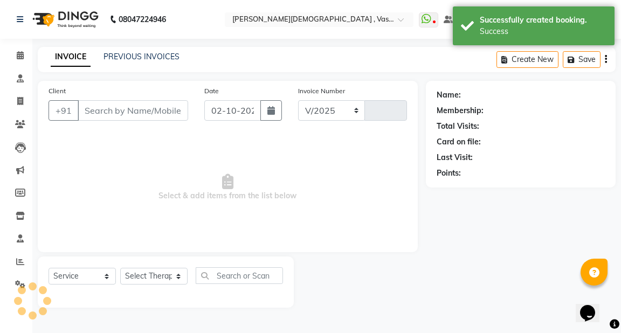
select select "5571"
type input "3223"
type input "9871768635"
select select "71369"
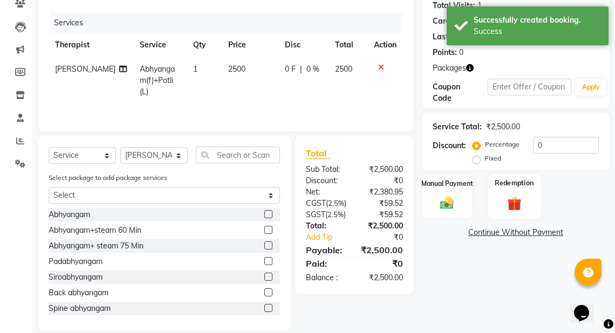
click at [517, 202] on img at bounding box center [514, 204] width 23 height 18
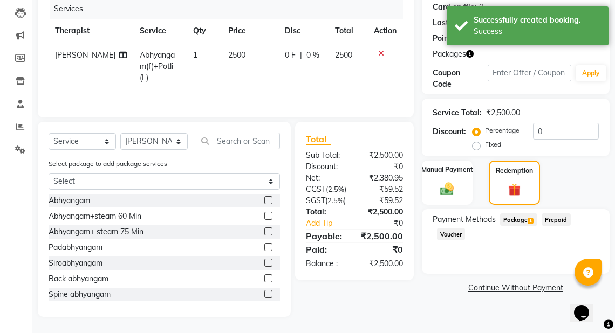
click at [522, 219] on span "Package 1" at bounding box center [518, 220] width 37 height 12
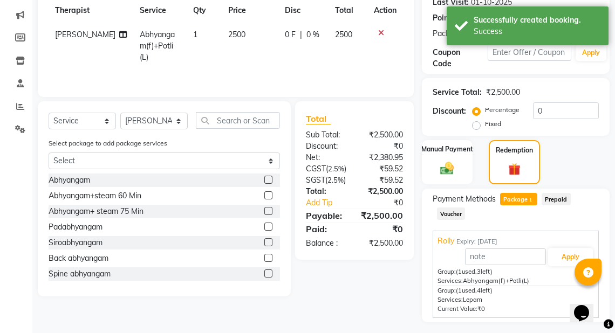
scroll to position [183, 0]
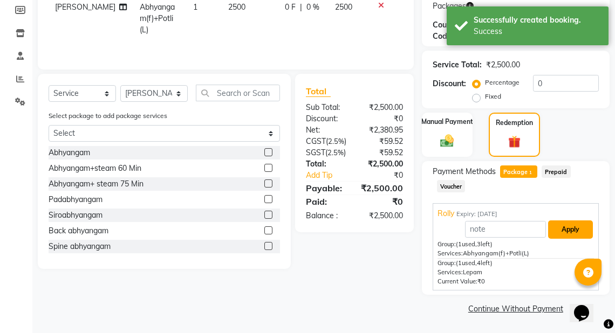
click at [580, 226] on button "Apply" at bounding box center [570, 230] width 45 height 18
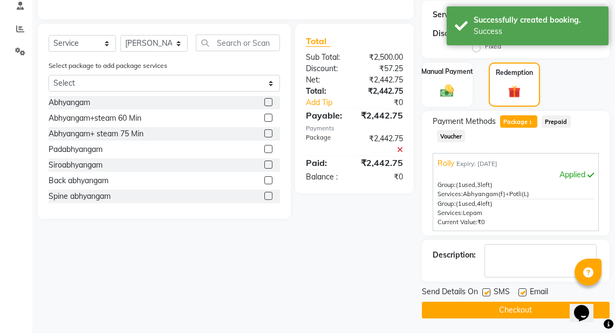
scroll to position [234, 0]
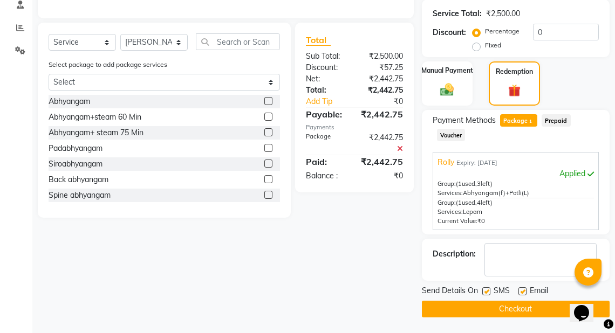
click at [484, 291] on label at bounding box center [486, 291] width 8 height 8
click at [484, 291] on input "checkbox" at bounding box center [485, 291] width 7 height 7
checkbox input "false"
click at [503, 308] on button "Checkout" at bounding box center [516, 309] width 188 height 17
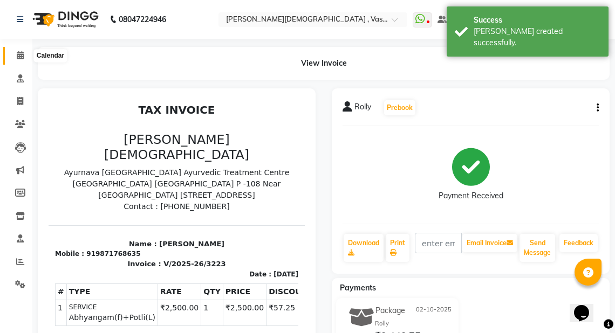
click at [23, 57] on icon at bounding box center [20, 55] width 7 height 8
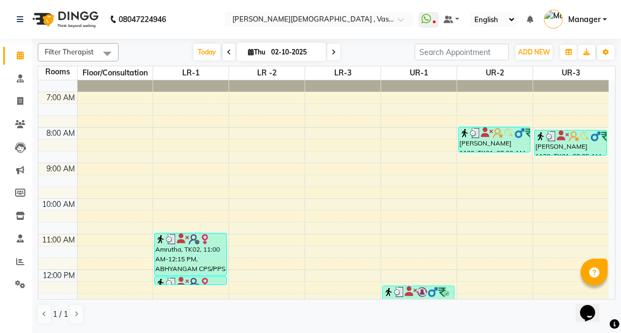
scroll to position [43, 0]
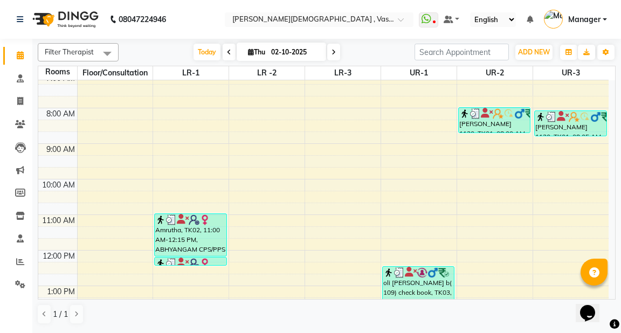
click at [410, 230] on div "6:00 AM 7:00 AM 8:00 AM 9:00 AM 10:00 AM 11:00 AM 12:00 PM 1:00 PM 2:00 PM 3:00…" at bounding box center [323, 303] width 570 height 533
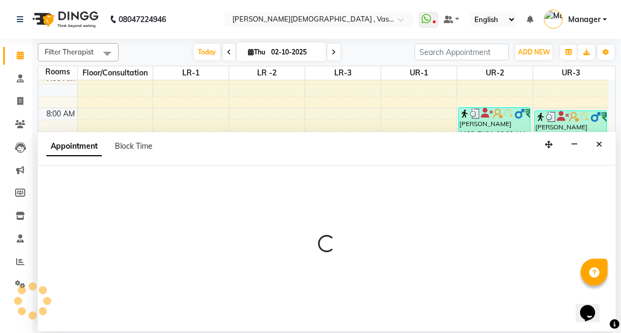
select select "675"
select select "tentative"
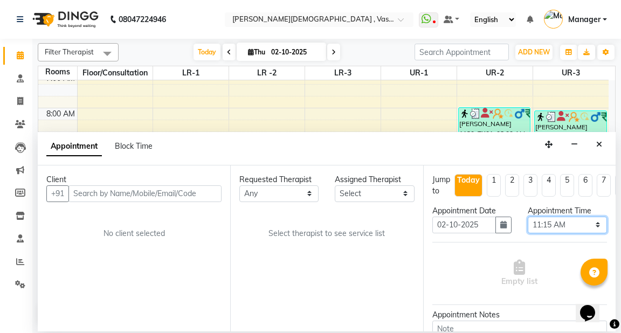
click at [549, 226] on select "Select 07:00 AM 07:15 AM 07:30 AM 07:45 AM 08:00 AM 08:15 AM 08:30 AM 08:45 AM …" at bounding box center [567, 225] width 79 height 17
select select "690"
click at [528, 217] on select "Select 07:00 AM 07:15 AM 07:30 AM 07:45 AM 08:00 AM 08:15 AM 08:30 AM 08:45 AM …" at bounding box center [567, 225] width 79 height 17
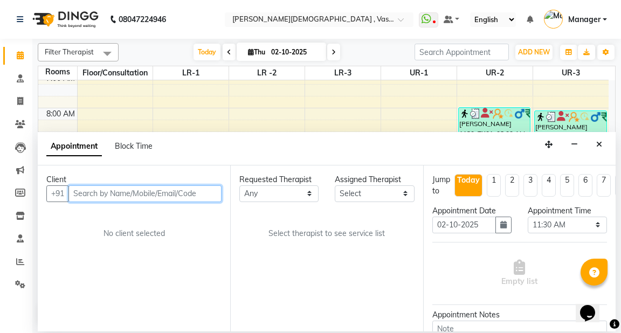
click at [162, 194] on input "text" at bounding box center [144, 193] width 153 height 17
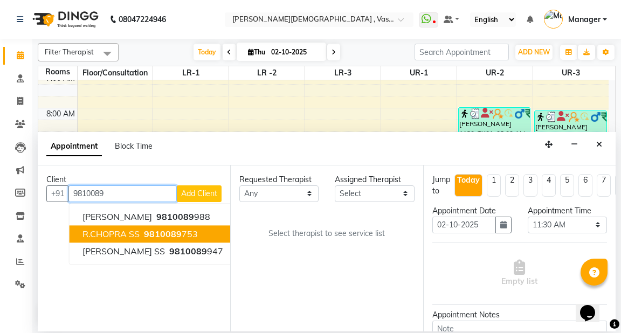
click at [177, 235] on span "9810089" at bounding box center [163, 234] width 38 height 11
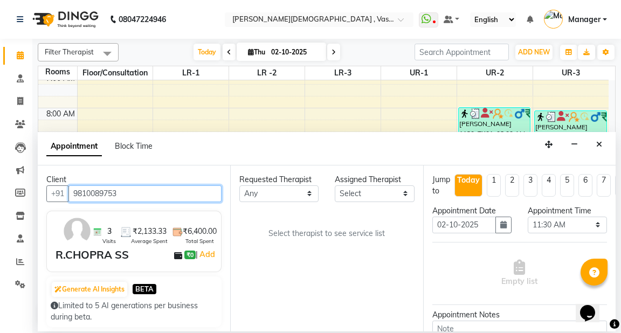
type input "9810089753"
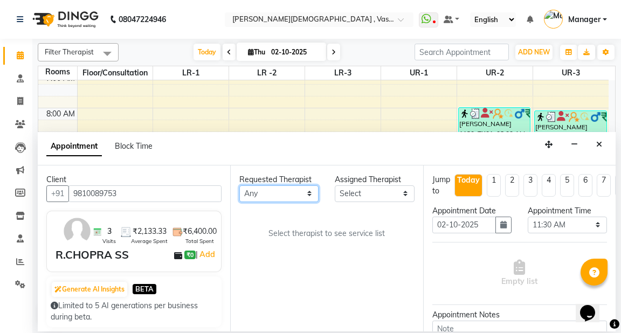
click at [255, 193] on select "Any [PERSON_NAME] V [PERSON_NAME] [PERSON_NAME] A K [PERSON_NAME] N [PERSON_NAM…" at bounding box center [278, 193] width 79 height 17
select select "39036"
click at [239, 185] on select "Any [PERSON_NAME] V [PERSON_NAME] [PERSON_NAME] A K [PERSON_NAME] N [PERSON_NAM…" at bounding box center [278, 193] width 79 height 17
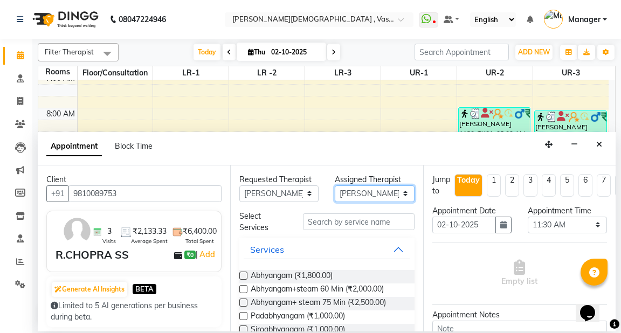
click at [362, 191] on select "Select [PERSON_NAME] V [PERSON_NAME] [PERSON_NAME] A K [PERSON_NAME] N [PERSON_…" at bounding box center [374, 193] width 79 height 17
select select "81006"
click at [335, 185] on select "Select [PERSON_NAME] V [PERSON_NAME] [PERSON_NAME] A K [PERSON_NAME] N [PERSON_…" at bounding box center [374, 193] width 79 height 17
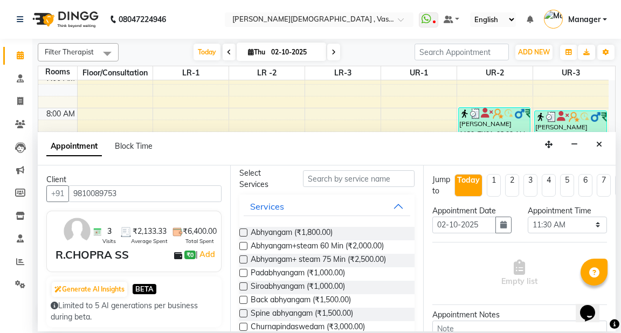
click at [243, 260] on label at bounding box center [243, 260] width 8 height 8
click at [243, 260] on input "checkbox" at bounding box center [242, 260] width 7 height 7
checkbox input "true"
select select "2650"
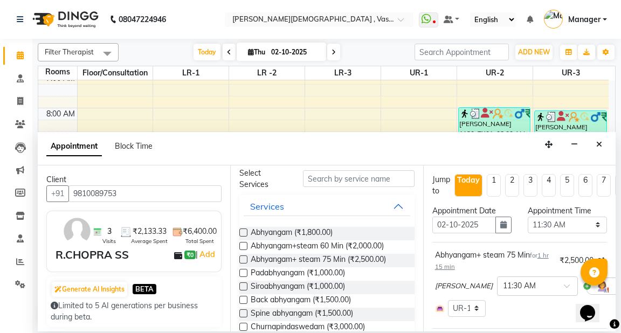
checkbox input "false"
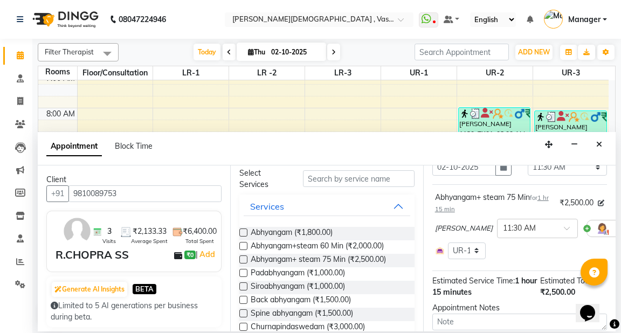
scroll to position [173, 0]
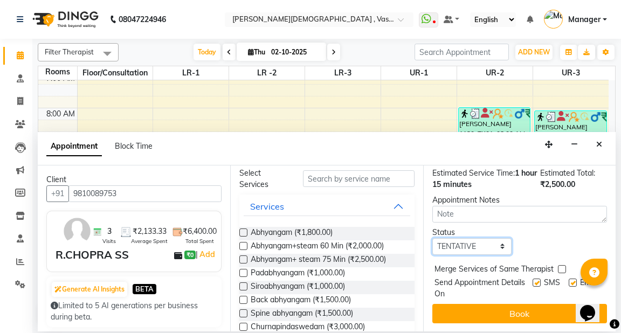
click at [457, 242] on select "Select TENTATIVE CONFIRM CHECK-IN UPCOMING" at bounding box center [471, 246] width 79 height 17
select select "confirm booking"
click at [432, 238] on select "Select TENTATIVE CONFIRM CHECK-IN UPCOMING" at bounding box center [471, 246] width 79 height 17
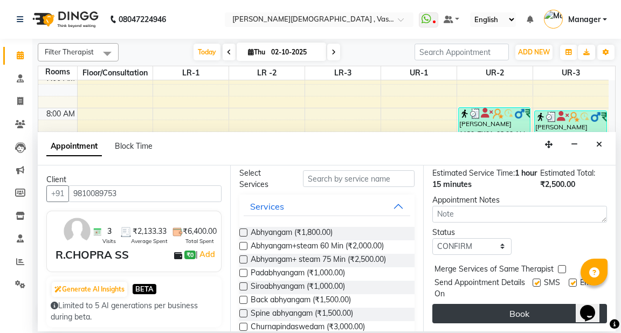
click at [484, 305] on button "Book" at bounding box center [519, 313] width 175 height 19
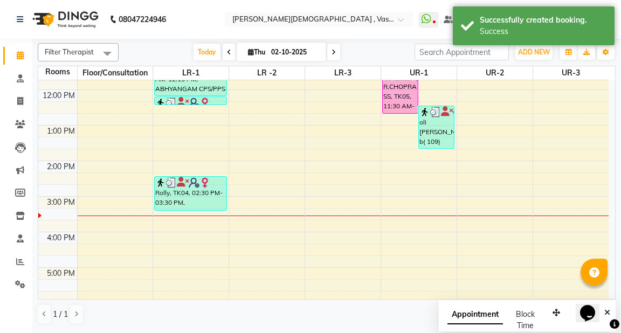
scroll to position [129, 0]
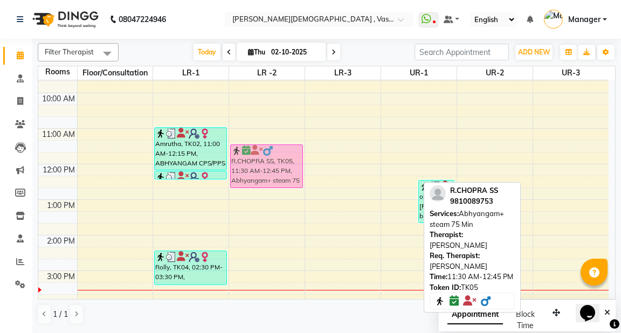
drag, startPoint x: 397, startPoint y: 150, endPoint x: 287, endPoint y: 154, distance: 110.1
click at [287, 154] on tr "Amrutha, TK02, 11:00 AM-12:15 PM, ABHYANGAM CPS/PPS 2025 Amrutha, TK02, 12:15 P…" at bounding box center [323, 217] width 570 height 533
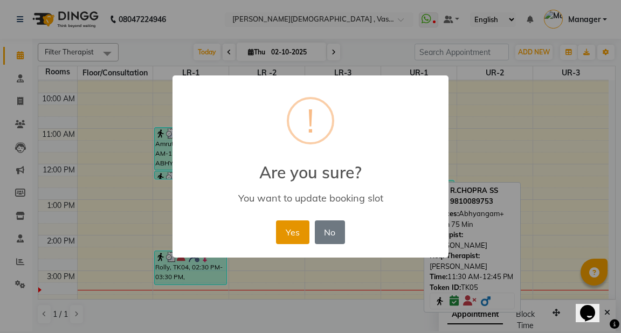
click at [300, 228] on button "Yes" at bounding box center [292, 233] width 33 height 24
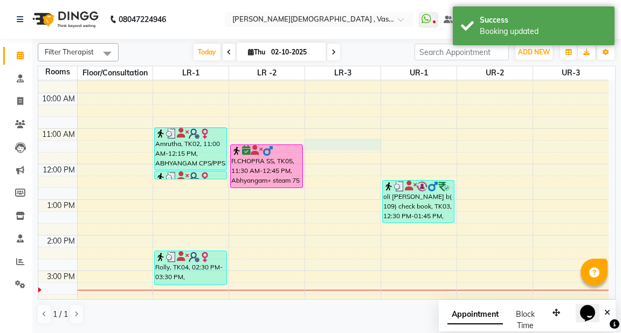
click at [317, 149] on div "6:00 AM 7:00 AM 8:00 AM 9:00 AM 10:00 AM 11:00 AM 12:00 PM 1:00 PM 2:00 PM 3:00…" at bounding box center [323, 217] width 570 height 533
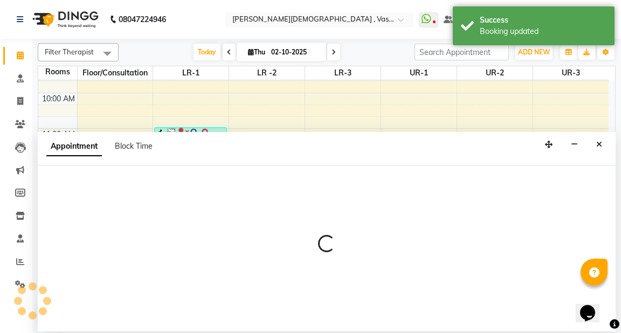
select select "675"
select select "tentative"
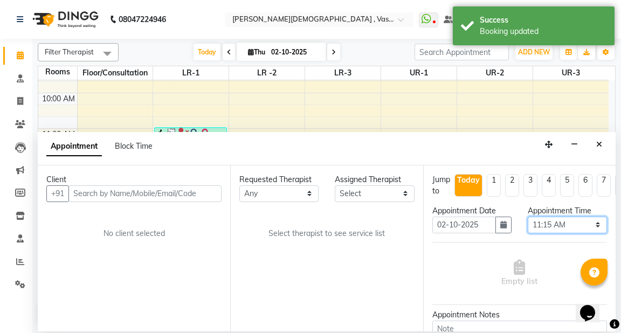
click at [547, 223] on select "Select 07:00 AM 07:15 AM 07:30 AM 07:45 AM 08:00 AM 08:15 AM 08:30 AM 08:45 AM …" at bounding box center [567, 225] width 79 height 17
select select "690"
click at [528, 217] on select "Select 07:00 AM 07:15 AM 07:30 AM 07:45 AM 08:00 AM 08:15 AM 08:30 AM 08:45 AM …" at bounding box center [567, 225] width 79 height 17
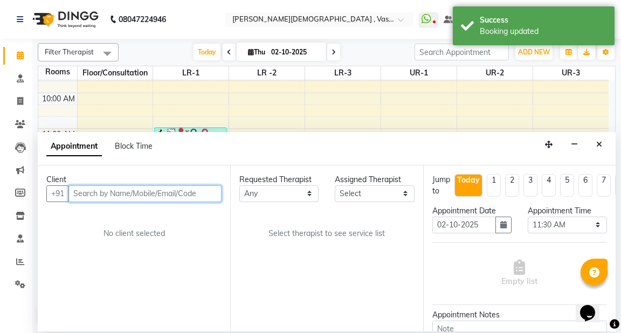
click at [172, 196] on input "text" at bounding box center [144, 193] width 153 height 17
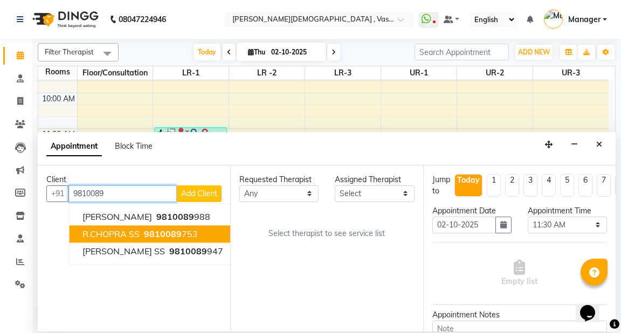
drag, startPoint x: 177, startPoint y: 232, endPoint x: 195, endPoint y: 235, distance: 18.0
click at [178, 231] on span "9810089" at bounding box center [163, 234] width 38 height 11
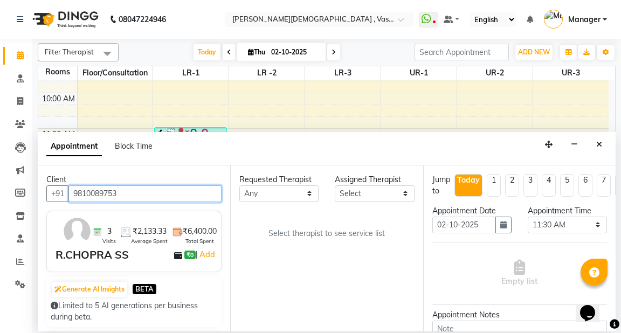
type input "9810089753"
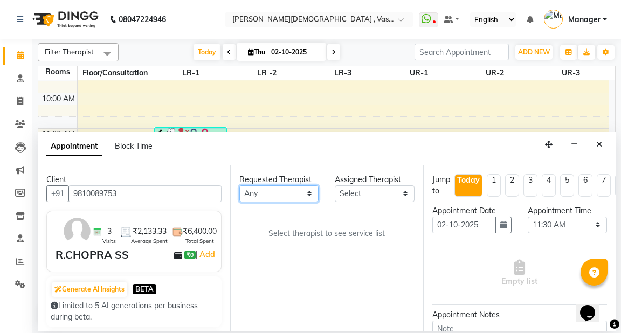
click at [261, 193] on select "Any [PERSON_NAME] V [PERSON_NAME] [PERSON_NAME] A K [PERSON_NAME] N [PERSON_NAM…" at bounding box center [278, 193] width 79 height 17
select select "81006"
click at [239, 185] on select "Any [PERSON_NAME] V [PERSON_NAME] [PERSON_NAME] A K [PERSON_NAME] N [PERSON_NAM…" at bounding box center [278, 193] width 79 height 17
select select "81006"
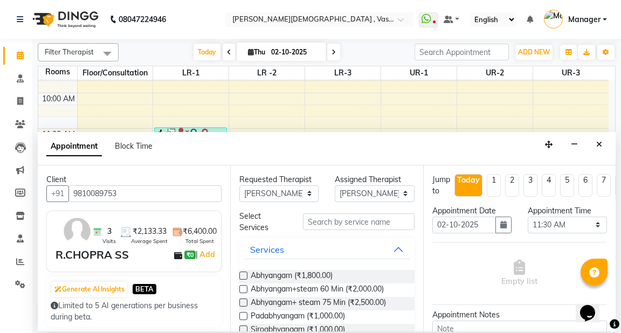
click at [244, 304] on label at bounding box center [243, 303] width 8 height 8
click at [244, 304] on input "checkbox" at bounding box center [242, 303] width 7 height 7
checkbox input "true"
select select "2649"
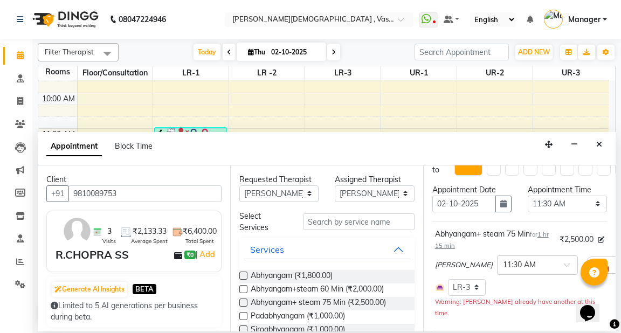
checkbox input "false"
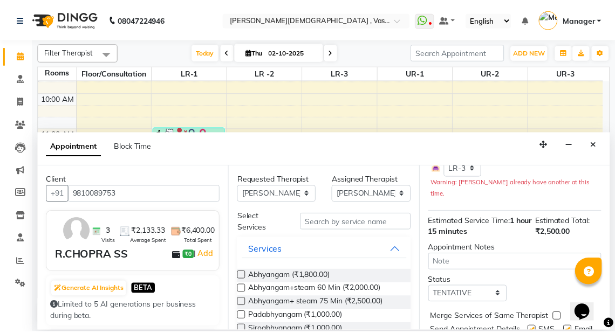
scroll to position [196, 0]
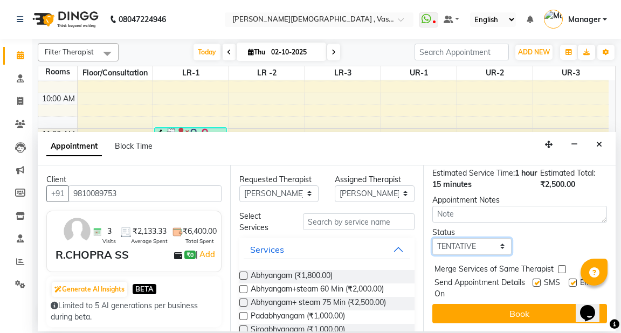
click at [457, 239] on select "Select TENTATIVE CONFIRM CHECK-IN UPCOMING" at bounding box center [471, 246] width 79 height 17
select select "confirm booking"
click at [432, 238] on select "Select TENTATIVE CONFIRM CHECK-IN UPCOMING" at bounding box center [471, 246] width 79 height 17
click at [496, 304] on button "Book" at bounding box center [519, 313] width 175 height 19
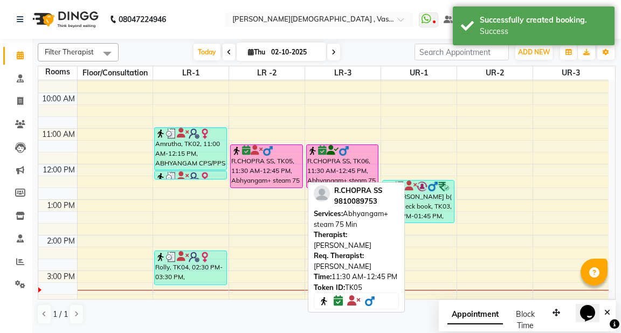
click at [274, 172] on div "R.CHOPRA SS, TK05, 11:30 AM-12:45 PM, Abhyangam+ steam 75 Min" at bounding box center [266, 166] width 71 height 43
select select "6"
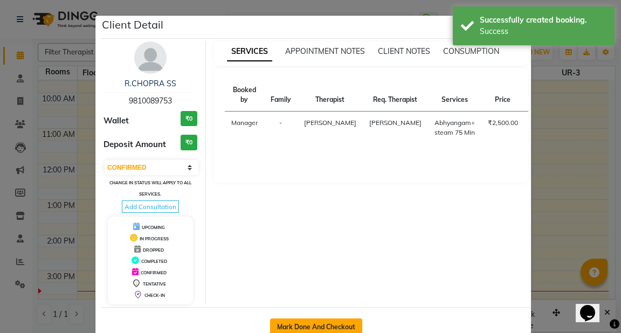
click at [311, 324] on button "Mark Done And Checkout" at bounding box center [316, 327] width 92 height 17
select select "service"
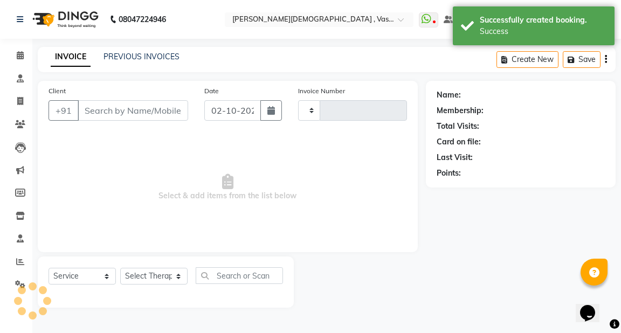
type input "3224"
select select "5571"
type input "9810089753"
select select "81006"
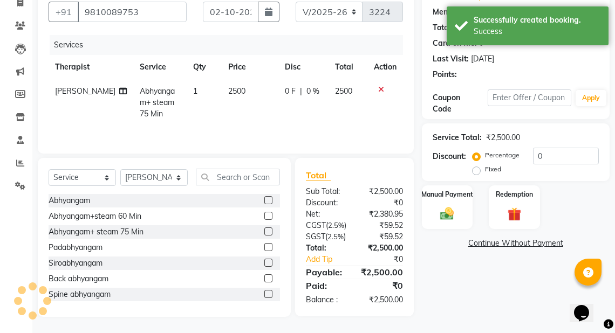
scroll to position [121, 0]
click at [485, 164] on label "Fixed" at bounding box center [493, 169] width 16 height 10
click at [475, 166] on input "Fixed" at bounding box center [478, 170] width 8 height 8
radio input "true"
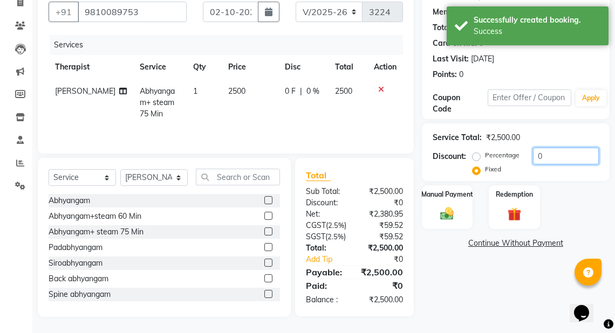
click at [546, 148] on input "0" at bounding box center [566, 156] width 66 height 17
type input "0200"
click at [448, 205] on img at bounding box center [447, 213] width 23 height 16
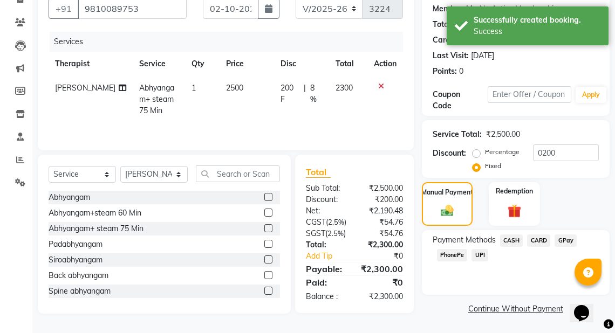
click at [510, 235] on span "CASH" at bounding box center [511, 241] width 23 height 12
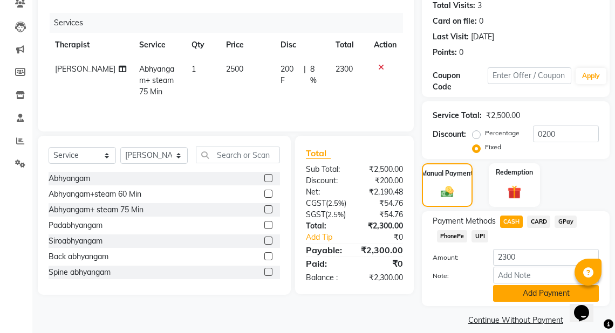
click at [529, 293] on button "Add Payment" at bounding box center [546, 293] width 106 height 17
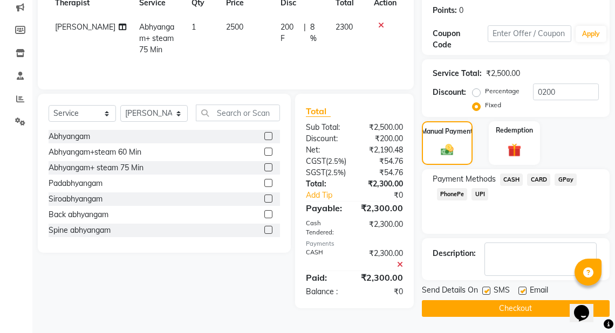
scroll to position [177, 0]
click at [508, 300] on button "Checkout" at bounding box center [516, 308] width 188 height 17
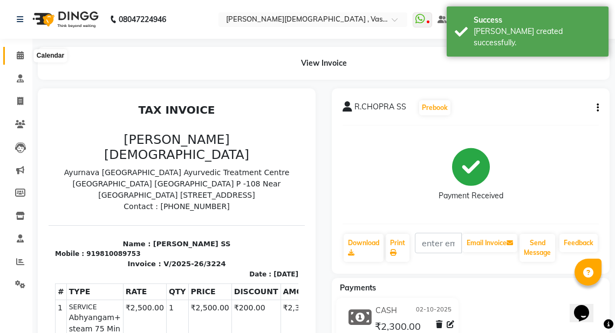
click at [22, 54] on icon at bounding box center [20, 55] width 7 height 8
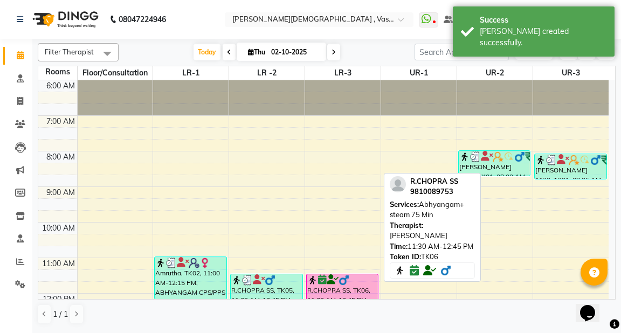
click at [358, 284] on div at bounding box center [342, 280] width 70 height 11
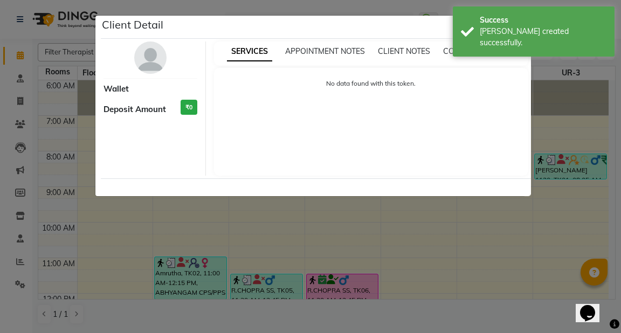
select select "6"
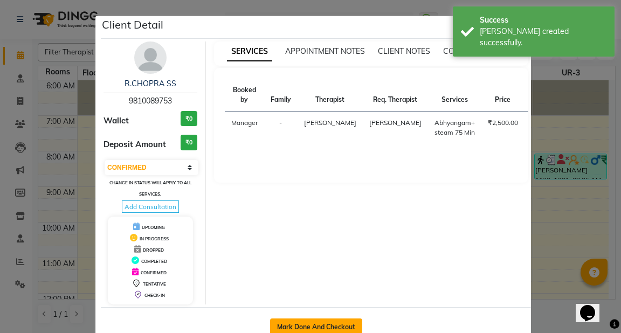
click at [324, 321] on button "Mark Done And Checkout" at bounding box center [316, 327] width 92 height 17
select select "service"
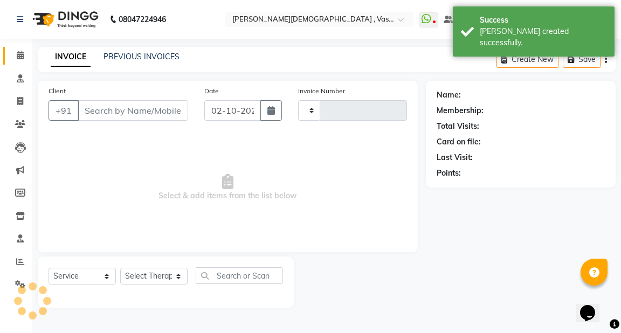
type input "3225"
select select "5571"
type input "9810089753"
select select "81006"
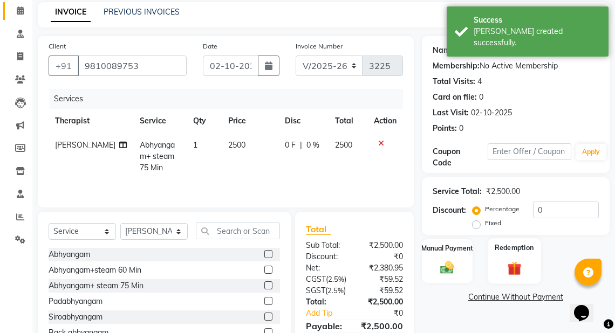
scroll to position [86, 0]
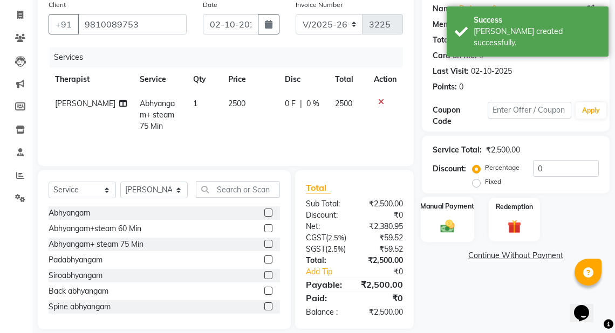
click at [455, 223] on img at bounding box center [447, 226] width 23 height 16
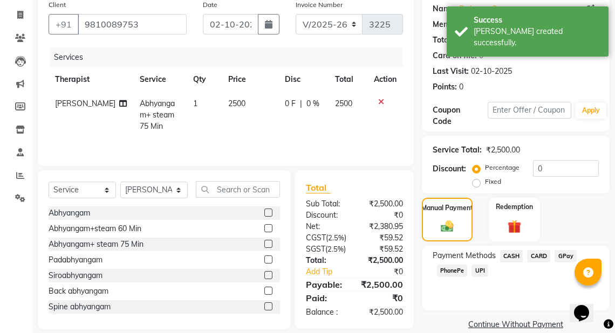
drag, startPoint x: 476, startPoint y: 181, endPoint x: 546, endPoint y: 174, distance: 70.5
click at [487, 181] on label "Fixed" at bounding box center [493, 182] width 16 height 10
click at [558, 171] on input "0" at bounding box center [566, 168] width 66 height 17
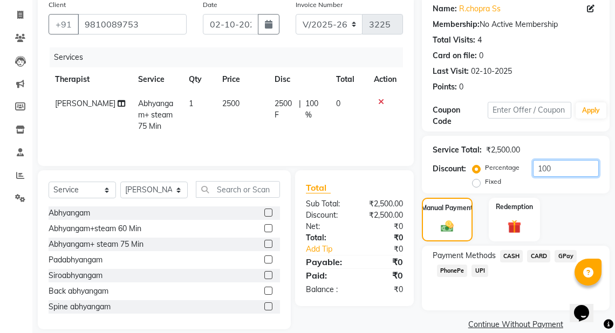
type input "100"
click at [485, 183] on label "Fixed" at bounding box center [493, 182] width 16 height 10
click at [476, 183] on input "Fixed" at bounding box center [478, 182] width 8 height 8
radio input "true"
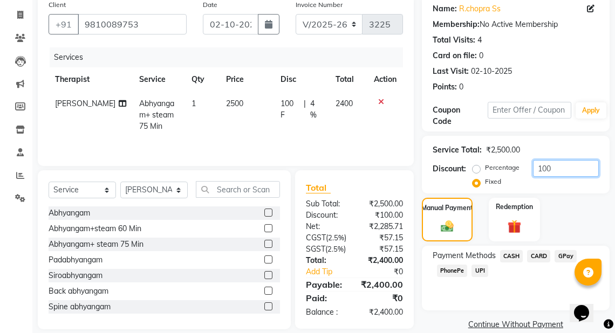
click at [554, 168] on input "100" at bounding box center [566, 168] width 66 height 17
type input "1"
type input "200"
click at [443, 220] on img at bounding box center [446, 226] width 21 height 15
click at [507, 256] on span "CASH" at bounding box center [511, 256] width 23 height 12
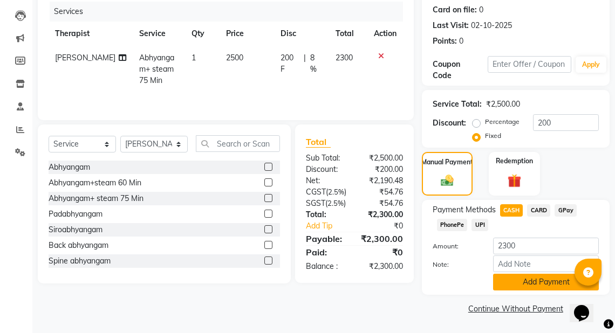
click at [541, 283] on button "Add Payment" at bounding box center [546, 282] width 106 height 17
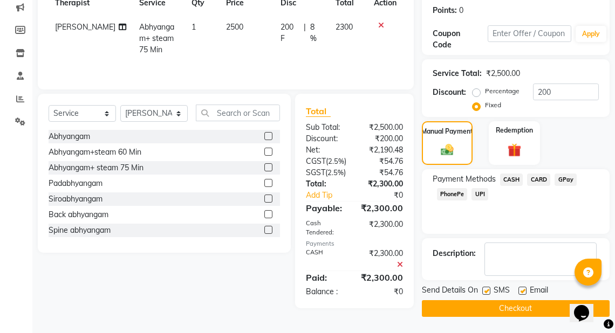
scroll to position [177, 0]
click at [515, 300] on button "Checkout" at bounding box center [516, 308] width 188 height 17
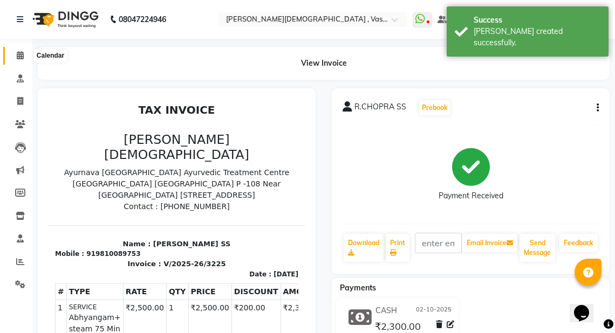
click at [17, 58] on icon at bounding box center [20, 55] width 7 height 8
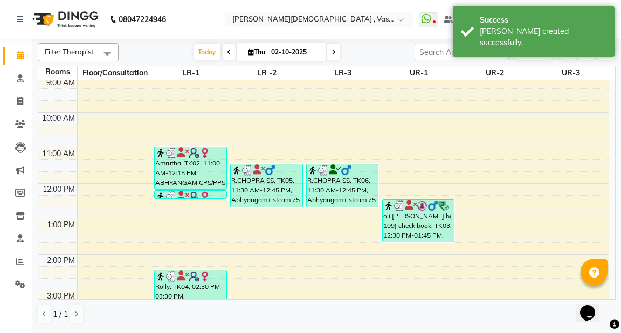
scroll to position [129, 0]
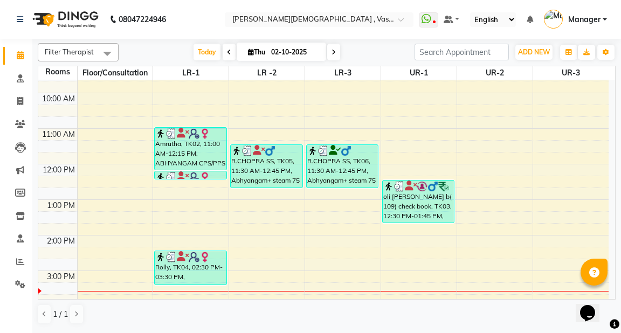
click at [484, 188] on div "6:00 AM 7:00 AM 8:00 AM 9:00 AM 10:00 AM 11:00 AM 12:00 PM 1:00 PM 2:00 PM 3:00…" at bounding box center [323, 217] width 570 height 533
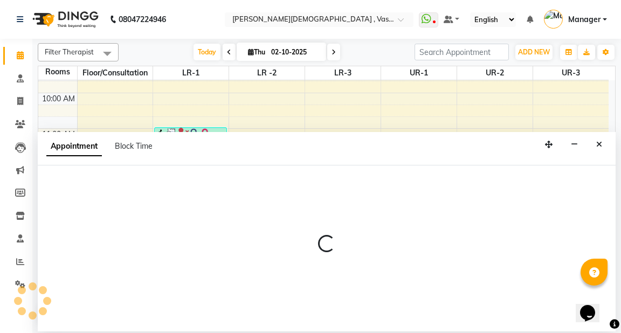
select select "765"
select select "tentative"
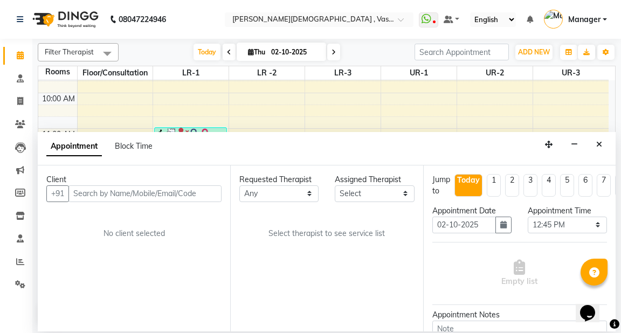
click at [185, 192] on input "text" at bounding box center [144, 193] width 153 height 17
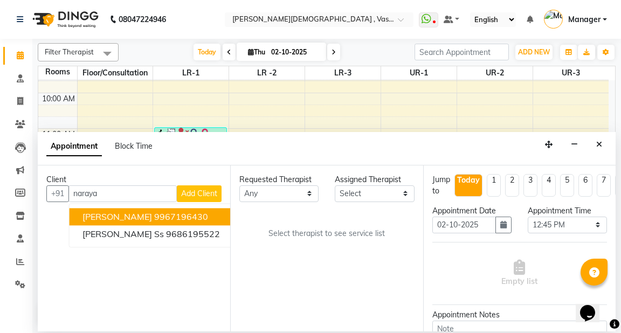
click at [192, 217] on ngb-highlight "9967196430" at bounding box center [181, 216] width 54 height 11
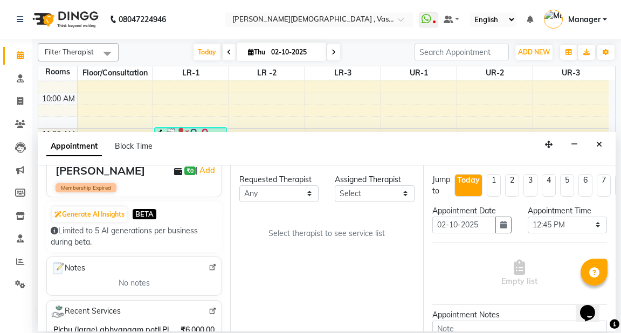
scroll to position [43, 0]
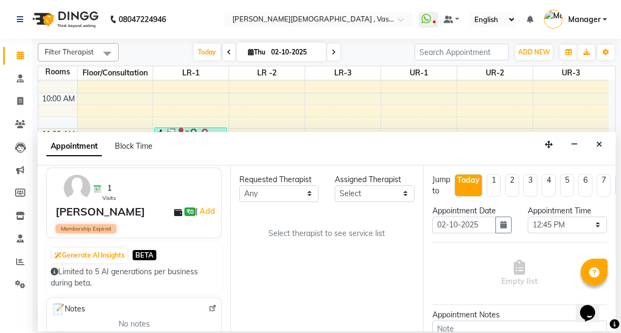
type input "9967196430"
click at [274, 194] on select "Any [PERSON_NAME] V [PERSON_NAME] [PERSON_NAME] A K [PERSON_NAME] N [PERSON_NAM…" at bounding box center [278, 193] width 79 height 17
select select "50054"
click at [239, 185] on select "Any [PERSON_NAME] V [PERSON_NAME] [PERSON_NAME] A K [PERSON_NAME] N [PERSON_NAM…" at bounding box center [278, 193] width 79 height 17
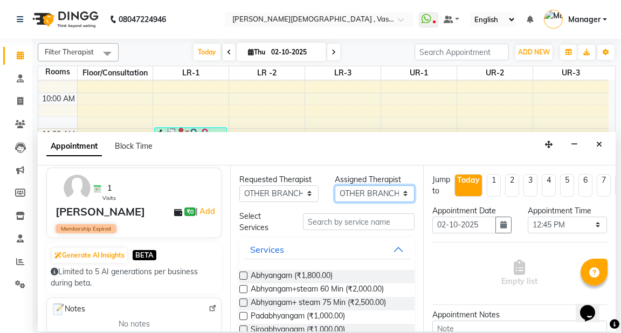
click at [355, 194] on select "Select [PERSON_NAME] V [PERSON_NAME] [PERSON_NAME] A K [PERSON_NAME] N [PERSON_…" at bounding box center [374, 193] width 79 height 17
select select "81006"
click at [335, 185] on select "Select [PERSON_NAME] V [PERSON_NAME] [PERSON_NAME] A K [PERSON_NAME] N [PERSON_…" at bounding box center [374, 193] width 79 height 17
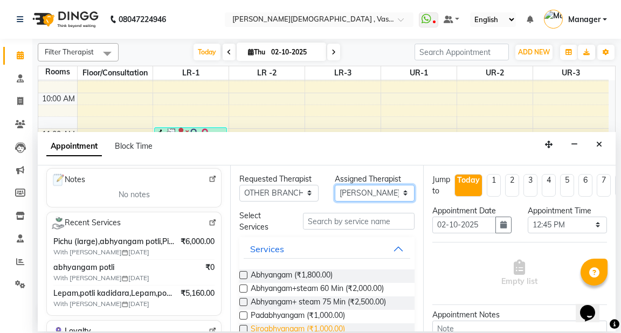
scroll to position [0, 0]
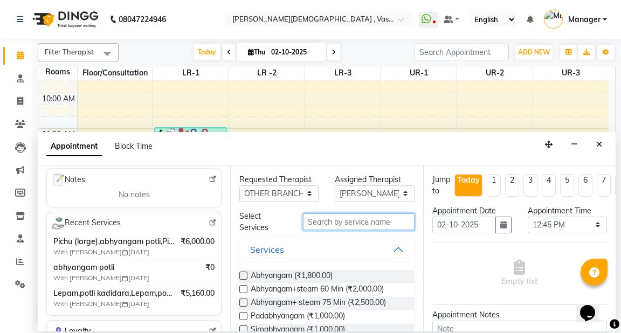
click at [341, 224] on input "text" at bounding box center [358, 222] width 111 height 17
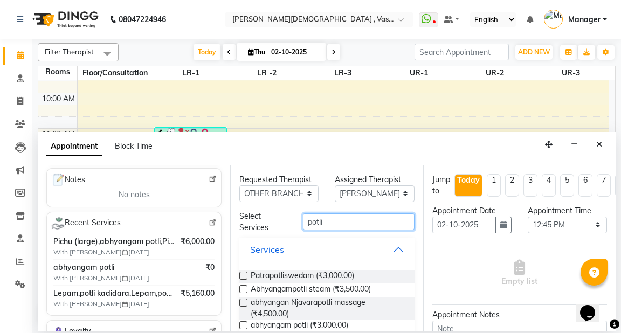
type input "potli"
click at [245, 289] on label at bounding box center [243, 289] width 8 height 8
click at [245, 289] on input "checkbox" at bounding box center [242, 290] width 7 height 7
checkbox input "true"
select select "4234"
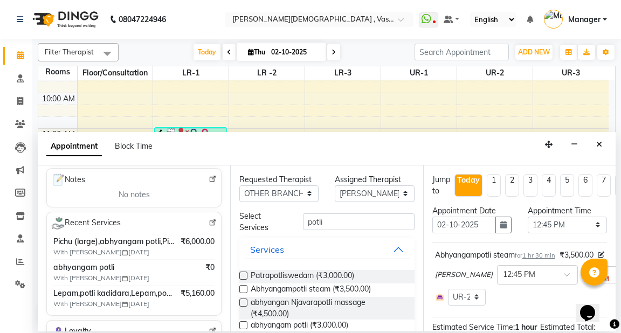
checkbox input "false"
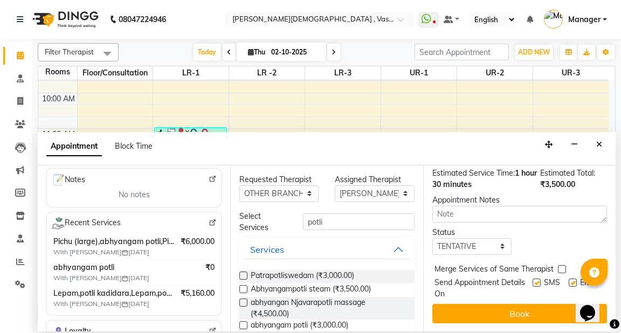
scroll to position [173, 0]
click at [456, 242] on select "Select TENTATIVE CONFIRM CHECK-IN UPCOMING" at bounding box center [471, 246] width 79 height 17
select select "confirm booking"
click at [432, 238] on select "Select TENTATIVE CONFIRM CHECK-IN UPCOMING" at bounding box center [471, 246] width 79 height 17
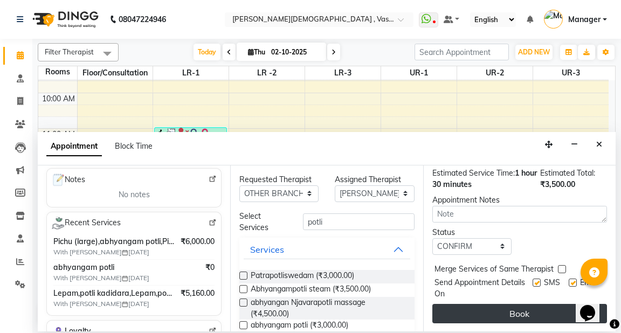
click at [510, 306] on button "Book" at bounding box center [519, 313] width 175 height 19
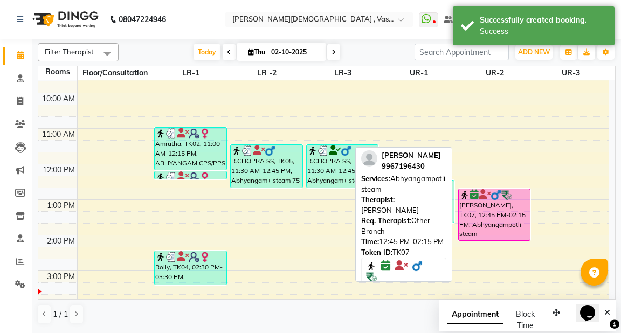
click at [509, 223] on div "[PERSON_NAME], TK07, 12:45 PM-02:15 PM, Abhyangampotli steam" at bounding box center [494, 214] width 71 height 51
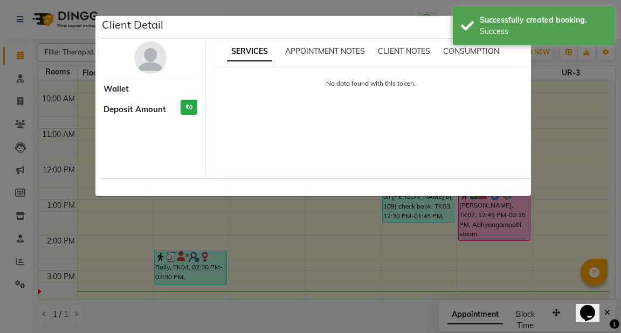
select select "6"
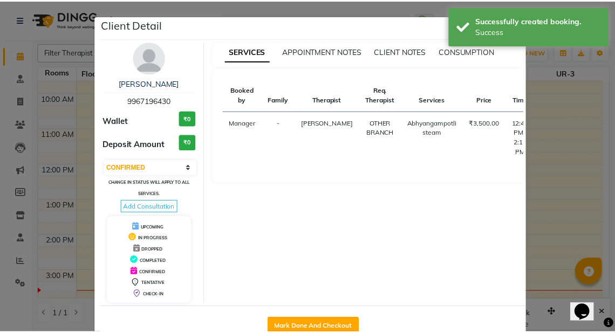
scroll to position [27, 0]
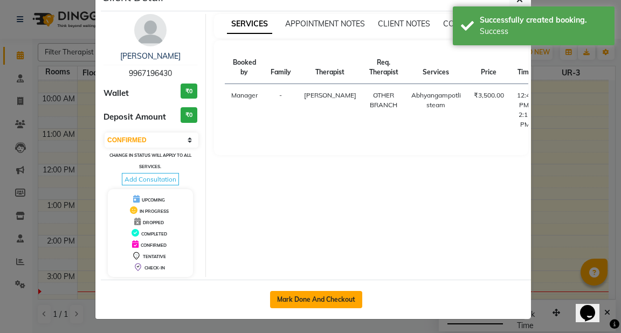
click at [323, 297] on button "Mark Done And Checkout" at bounding box center [316, 299] width 92 height 17
select select "5571"
select select "service"
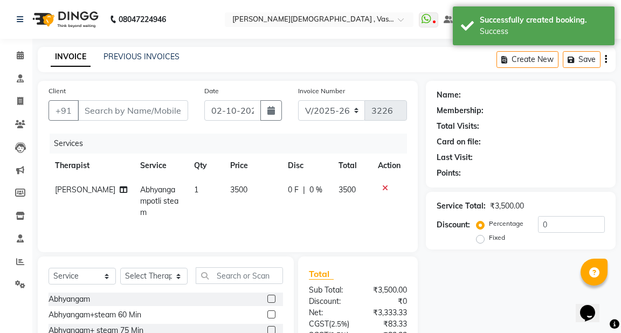
type input "9967196430"
select select "81006"
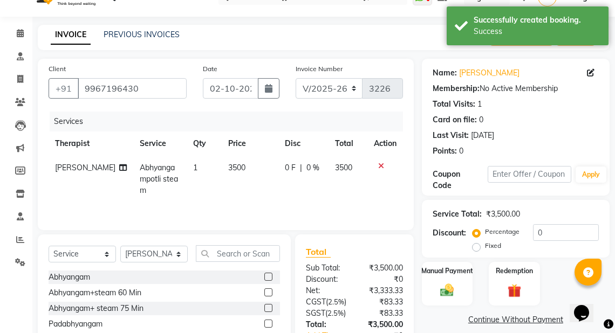
scroll to position [43, 0]
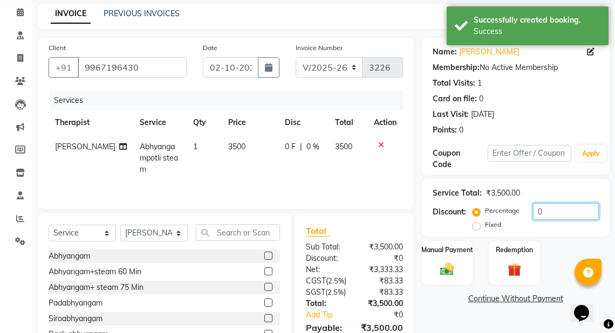
click at [550, 211] on input "0" at bounding box center [566, 211] width 66 height 17
type input "40"
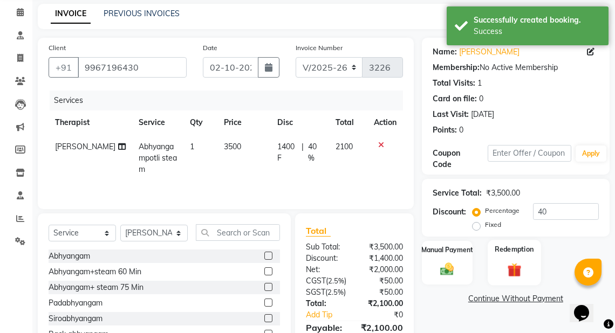
click at [522, 265] on img at bounding box center [514, 270] width 23 height 18
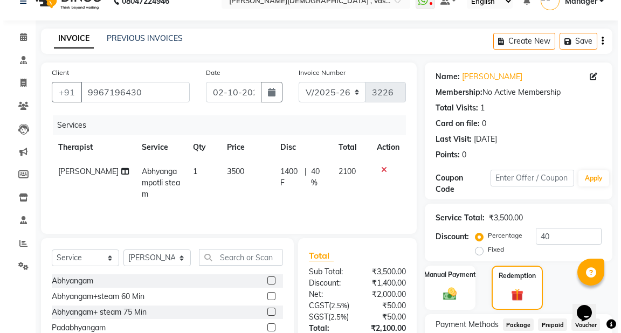
scroll to position [0, 0]
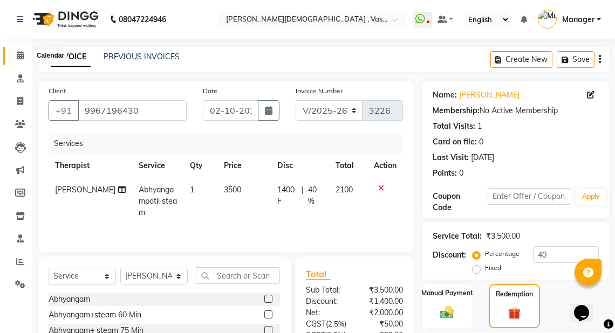
click at [23, 56] on icon at bounding box center [20, 55] width 7 height 8
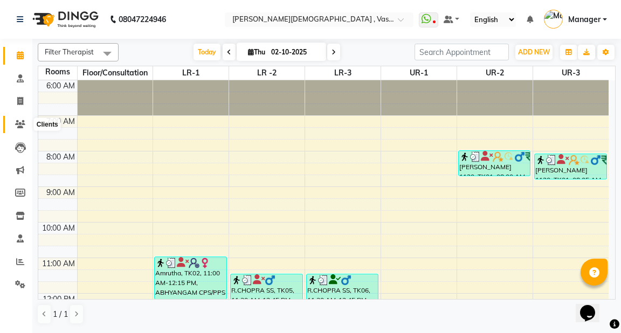
click at [20, 125] on icon at bounding box center [20, 124] width 10 height 8
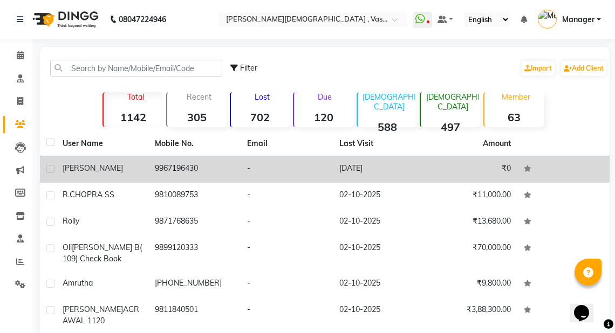
click at [126, 170] on div "[PERSON_NAME]" at bounding box center [102, 168] width 79 height 11
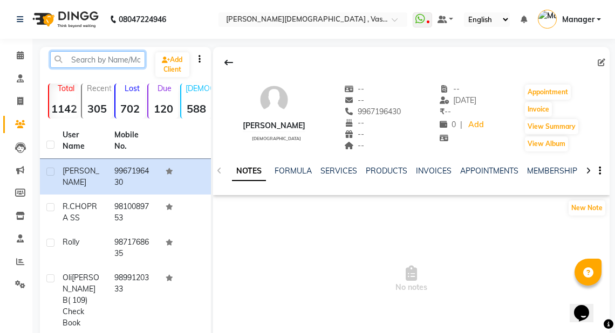
click at [78, 64] on input "text" at bounding box center [97, 59] width 95 height 17
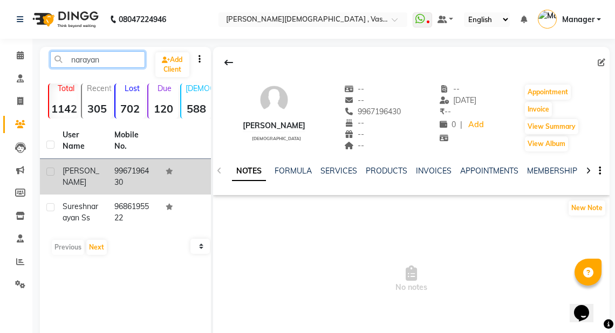
type input "narayan"
click at [136, 170] on td "9967196430" at bounding box center [134, 177] width 52 height 36
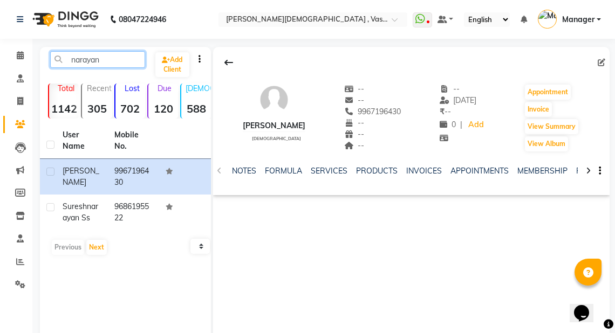
drag, startPoint x: 101, startPoint y: 58, endPoint x: 61, endPoint y: 58, distance: 39.9
click at [61, 58] on input "narayan" at bounding box center [97, 59] width 95 height 17
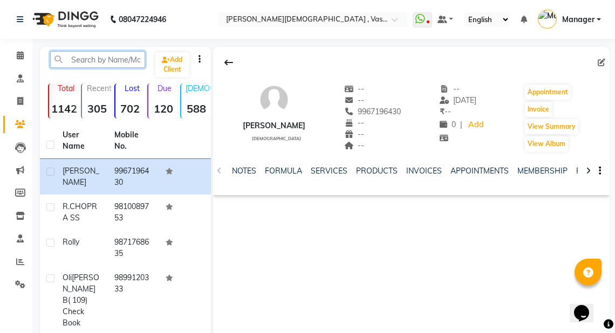
click at [61, 58] on input "text" at bounding box center [97, 59] width 95 height 17
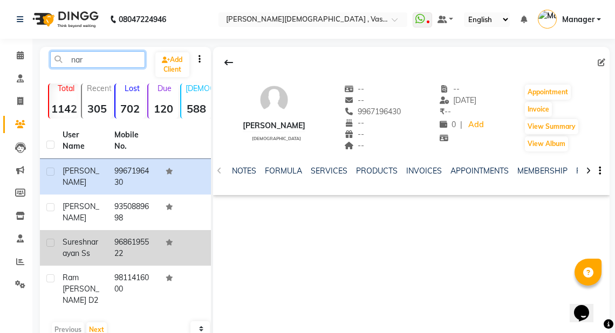
type input "nar"
click at [100, 240] on div "[PERSON_NAME] ss" at bounding box center [82, 248] width 39 height 23
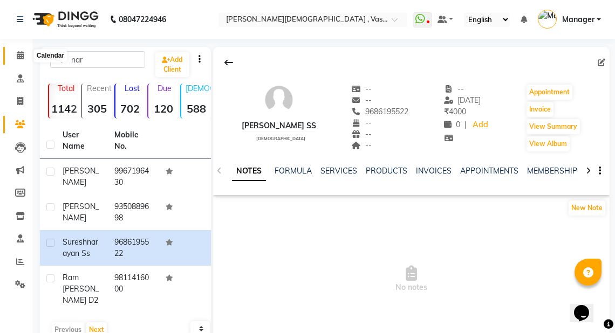
click at [21, 53] on icon at bounding box center [20, 55] width 7 height 8
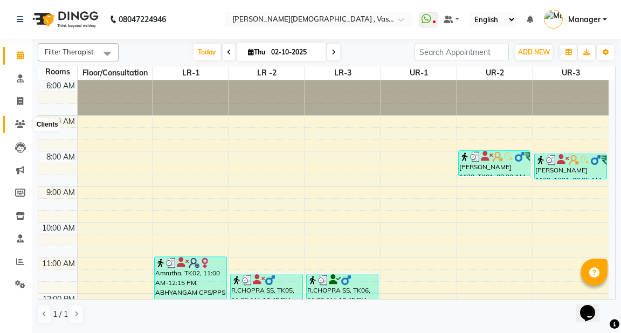
click at [20, 125] on icon at bounding box center [20, 124] width 10 height 8
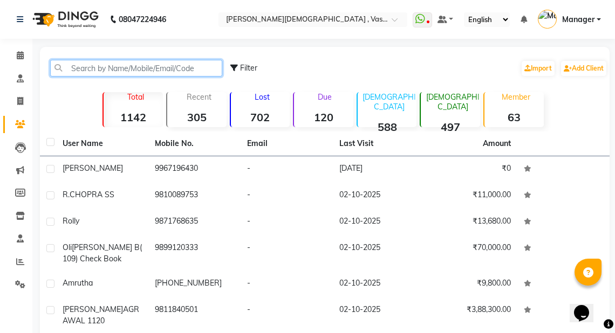
click at [142, 67] on input "text" at bounding box center [136, 68] width 172 height 17
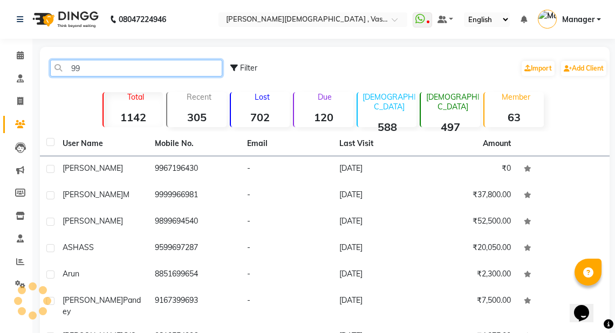
type input "9"
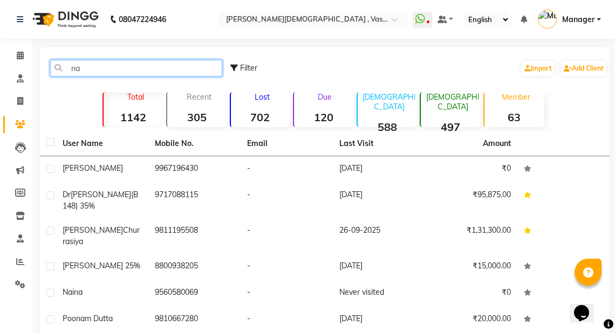
type input "n"
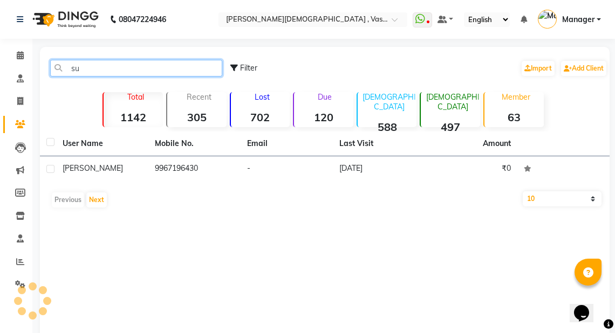
type input "s"
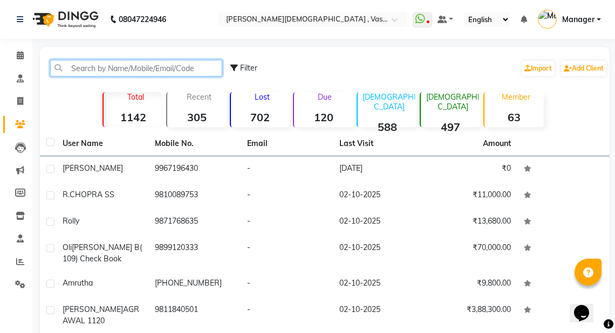
click at [106, 67] on input "text" at bounding box center [136, 68] width 172 height 17
click at [117, 67] on input "text" at bounding box center [136, 68] width 172 height 17
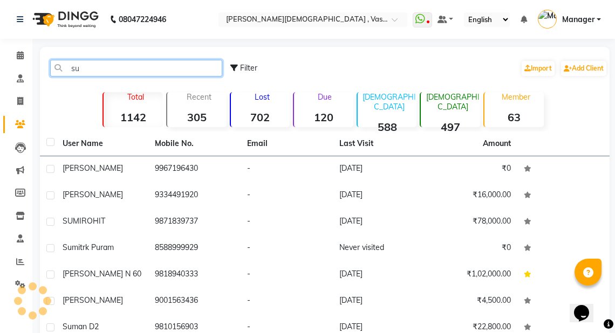
type input "s"
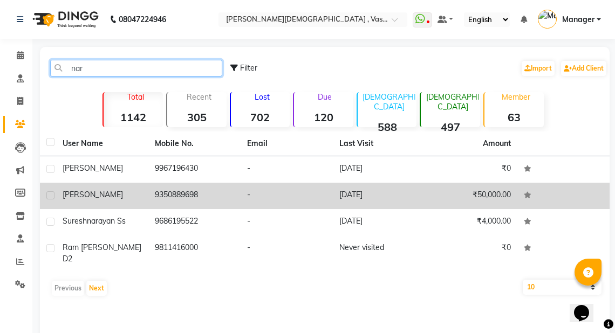
type input "nar"
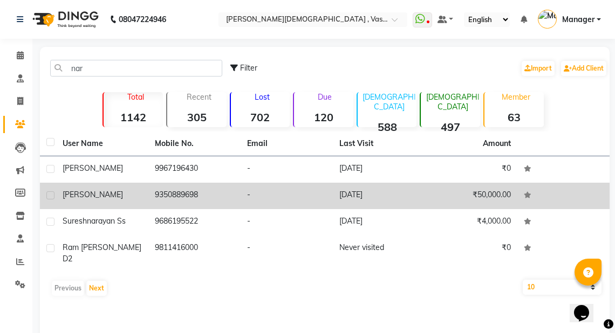
click at [226, 194] on td "9350889698" at bounding box center [194, 196] width 92 height 26
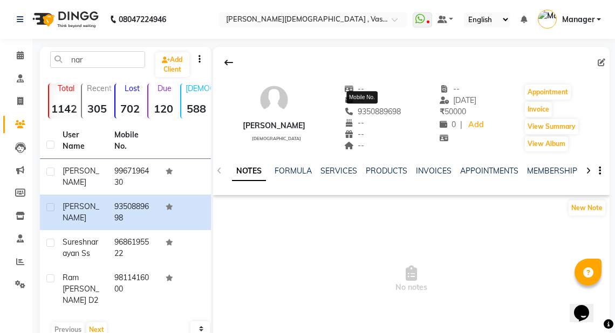
drag, startPoint x: 392, startPoint y: 111, endPoint x: 348, endPoint y: 109, distance: 43.7
click at [348, 109] on span "9350889698" at bounding box center [372, 112] width 57 height 10
copy span "9350889698"
click at [21, 54] on icon at bounding box center [20, 55] width 7 height 8
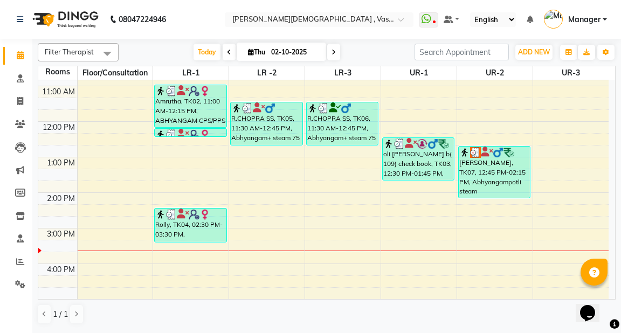
scroll to position [173, 0]
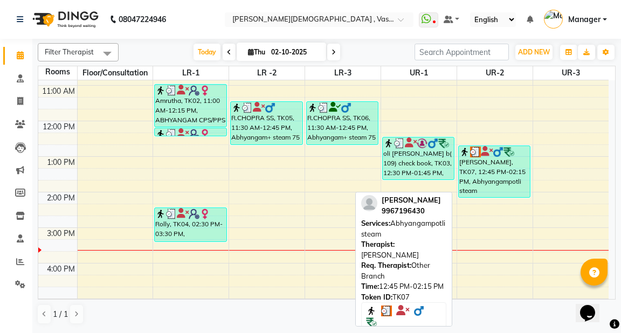
click at [478, 176] on div "[PERSON_NAME], TK07, 12:45 PM-02:15 PM, Abhyangampotli steam" at bounding box center [494, 171] width 71 height 51
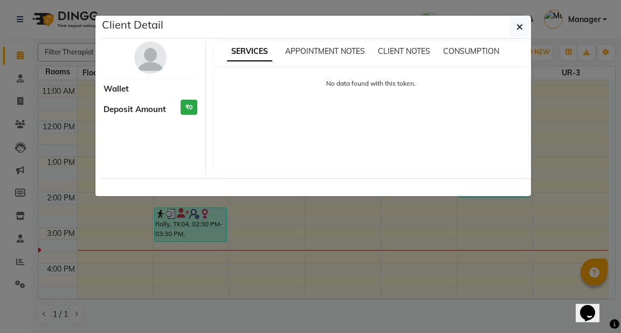
select select "3"
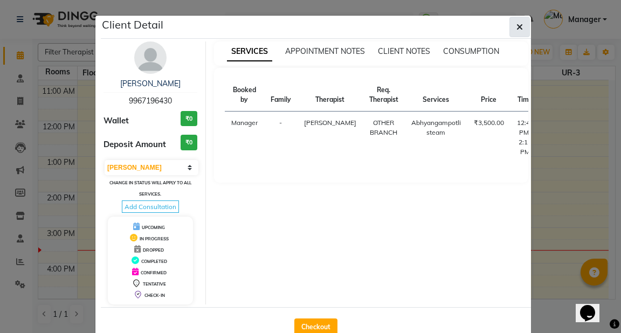
click at [517, 27] on icon "button" at bounding box center [520, 27] width 6 height 9
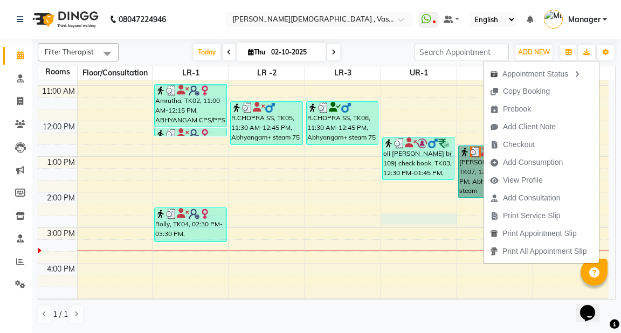
click at [439, 223] on div "6:00 AM 7:00 AM 8:00 AM 9:00 AM 10:00 AM 11:00 AM 12:00 PM 1:00 PM 2:00 PM 3:00…" at bounding box center [323, 174] width 570 height 533
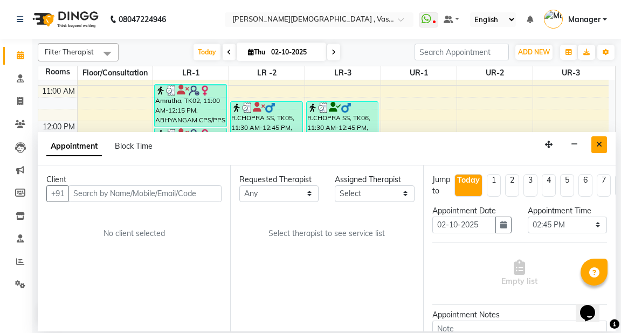
click at [600, 145] on icon "Close" at bounding box center [599, 145] width 6 height 8
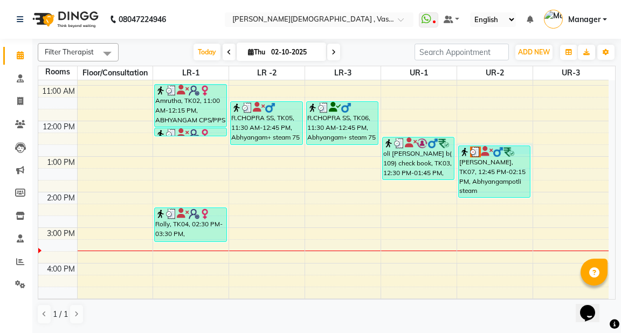
click at [532, 148] on div "6:00 AM 7:00 AM 8:00 AM 9:00 AM 10:00 AM 11:00 AM 12:00 PM 1:00 PM 2:00 PM 3:00…" at bounding box center [323, 174] width 570 height 533
select select "765"
select select "tentative"
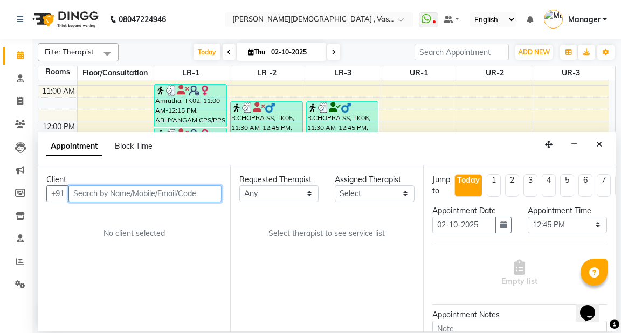
click at [208, 194] on input "text" at bounding box center [144, 193] width 153 height 17
paste input "9350889698"
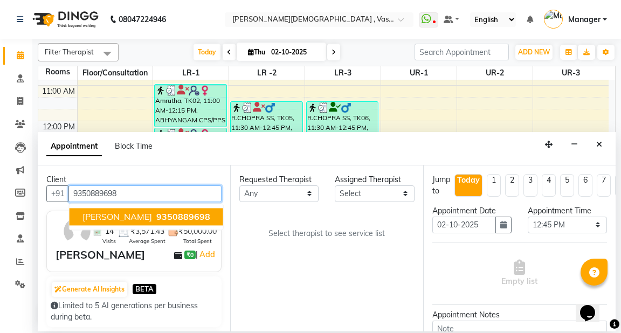
click at [169, 216] on span "9350889698" at bounding box center [183, 216] width 54 height 11
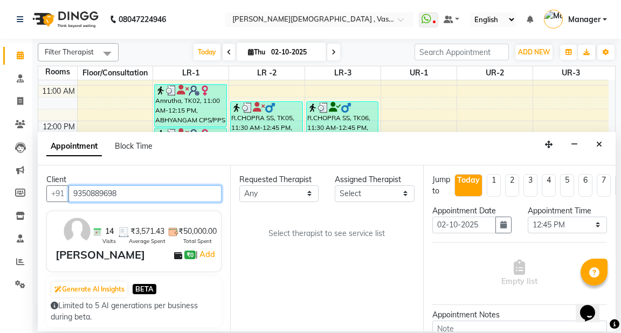
type input "9350889698"
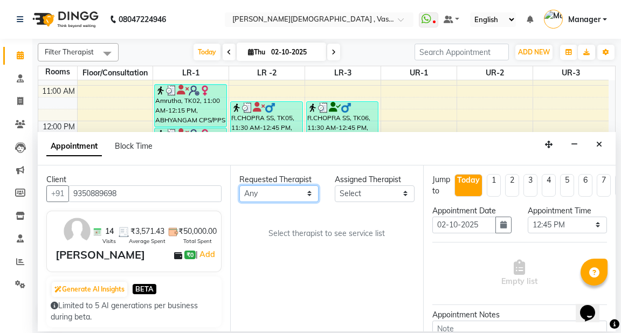
click at [272, 196] on select "Any [PERSON_NAME] V [PERSON_NAME] [PERSON_NAME] A K [PERSON_NAME] N [PERSON_NAM…" at bounding box center [278, 193] width 79 height 17
select select "50054"
click at [239, 185] on select "Any [PERSON_NAME] V [PERSON_NAME] [PERSON_NAME] A K [PERSON_NAME] N [PERSON_NAM…" at bounding box center [278, 193] width 79 height 17
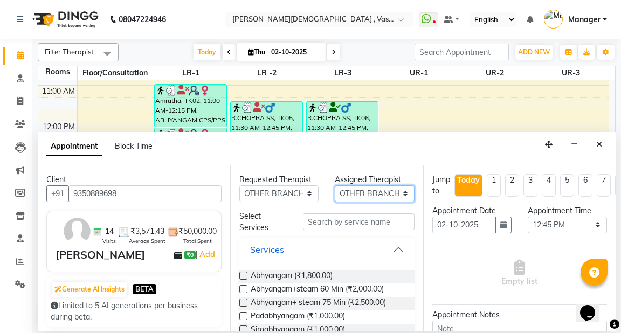
click at [362, 193] on select "Select [PERSON_NAME] V [PERSON_NAME] [PERSON_NAME] A K [PERSON_NAME] N [PERSON_…" at bounding box center [374, 193] width 79 height 17
select select "81006"
click at [335, 185] on select "Select [PERSON_NAME] V [PERSON_NAME] [PERSON_NAME] A K [PERSON_NAME] N [PERSON_…" at bounding box center [374, 193] width 79 height 17
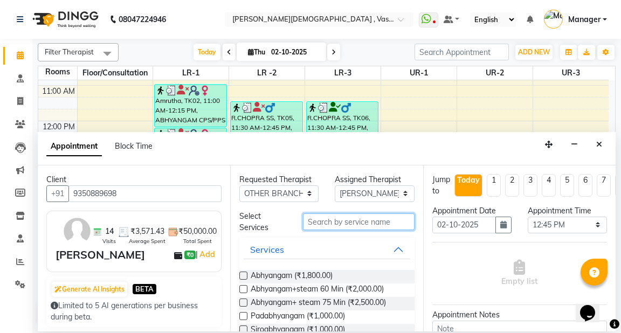
click at [366, 227] on input "text" at bounding box center [358, 222] width 111 height 17
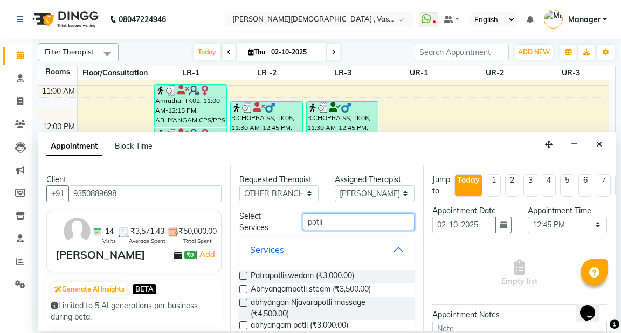
type input "potli"
click at [243, 288] on label at bounding box center [243, 289] width 8 height 8
click at [243, 288] on input "checkbox" at bounding box center [242, 290] width 7 height 7
checkbox input "true"
select select "4234"
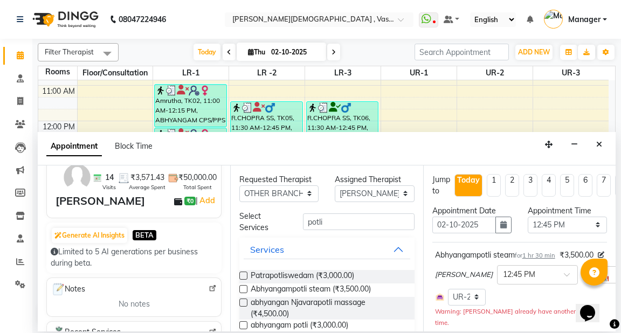
checkbox input "false"
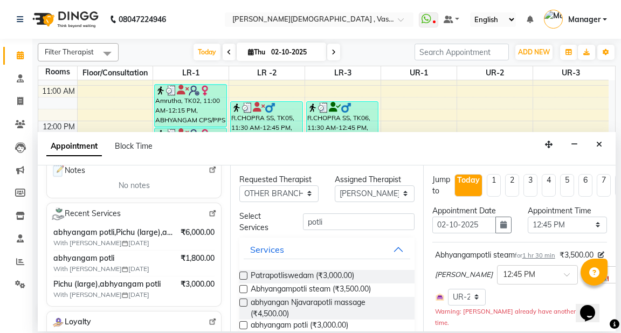
click at [243, 325] on label at bounding box center [243, 325] width 8 height 8
click at [243, 325] on input "checkbox" at bounding box center [242, 326] width 7 height 7
checkbox input "true"
select select "4234"
checkbox input "false"
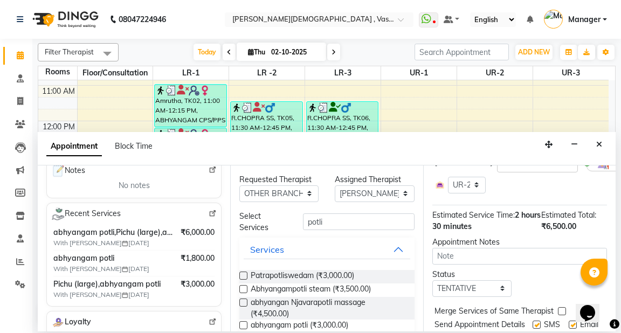
scroll to position [216, 0]
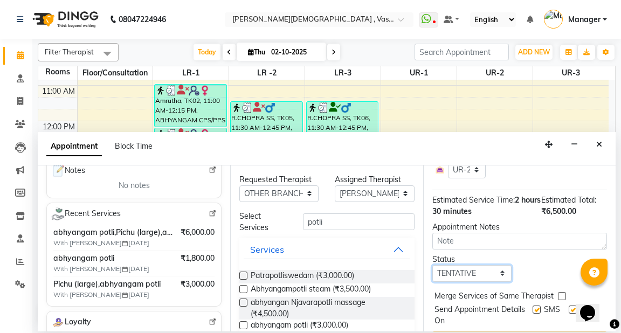
click at [473, 282] on select "Select TENTATIVE CONFIRM CHECK-IN UPCOMING" at bounding box center [471, 273] width 79 height 17
select select "confirm booking"
click at [432, 279] on select "Select TENTATIVE CONFIRM CHECK-IN UPCOMING" at bounding box center [471, 273] width 79 height 17
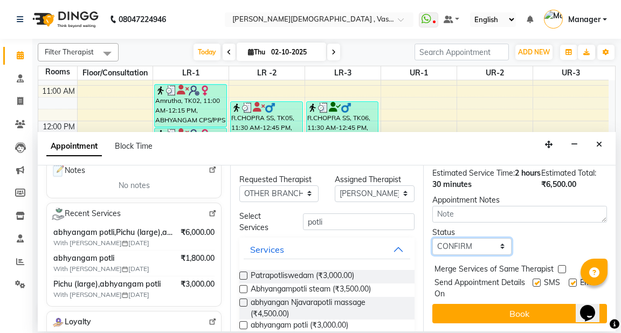
scroll to position [263, 0]
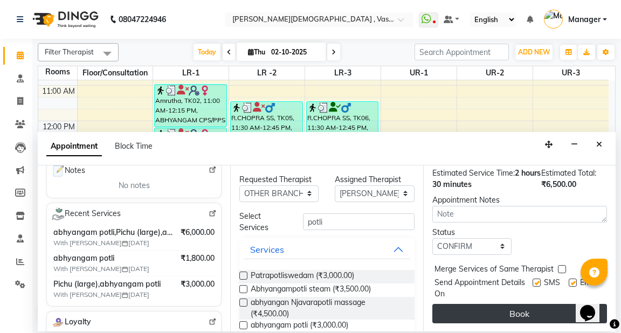
click at [500, 309] on button "Book" at bounding box center [519, 313] width 175 height 19
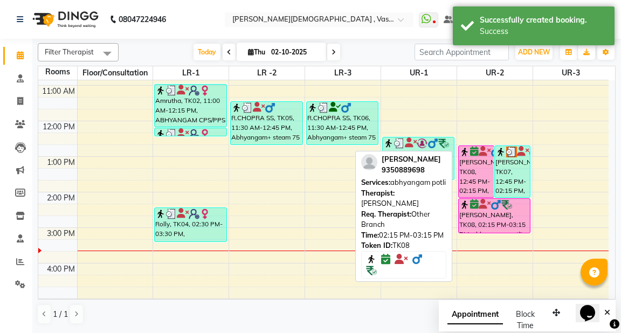
click at [479, 204] on icon at bounding box center [485, 204] width 12 height 1
select select "6"
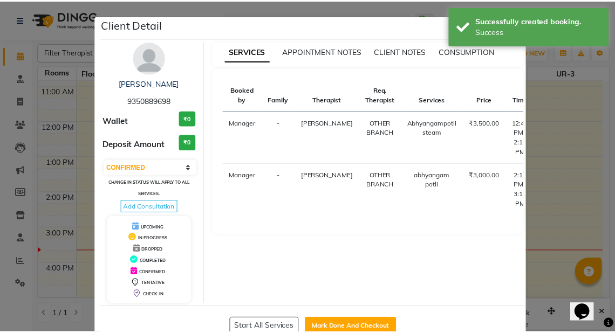
scroll to position [27, 0]
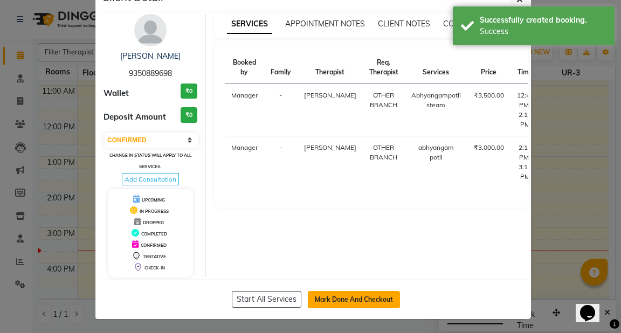
click at [350, 296] on button "Mark Done And Checkout" at bounding box center [354, 299] width 92 height 17
select select "service"
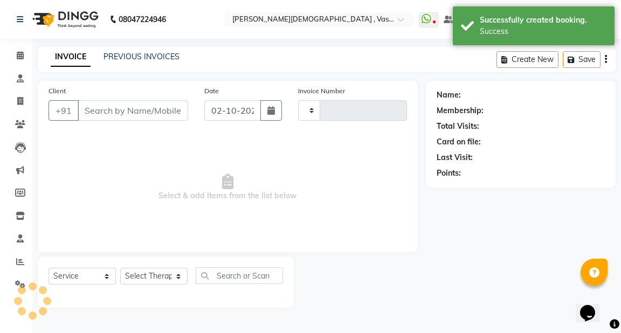
type input "3226"
select select "5571"
type input "9350889698"
select select "81006"
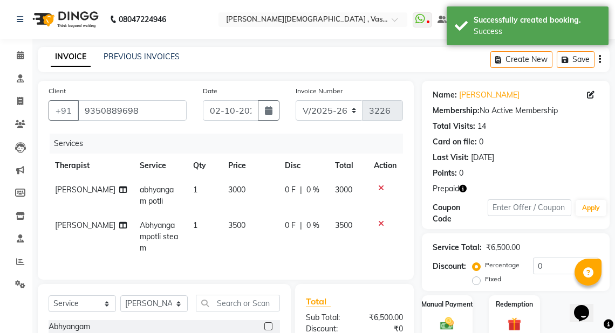
click at [380, 224] on icon at bounding box center [381, 224] width 6 height 8
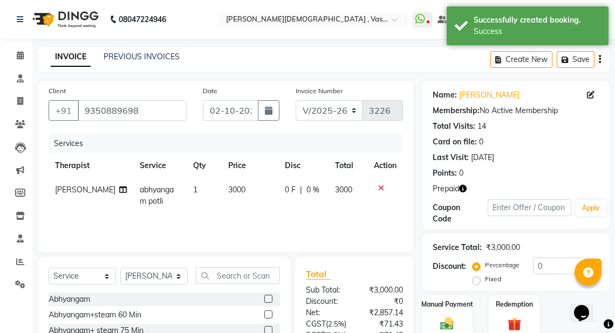
click at [462, 191] on icon "button" at bounding box center [463, 189] width 8 height 8
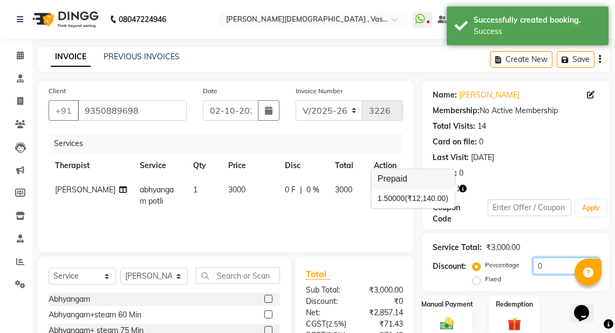
click at [543, 267] on input "0" at bounding box center [566, 266] width 66 height 17
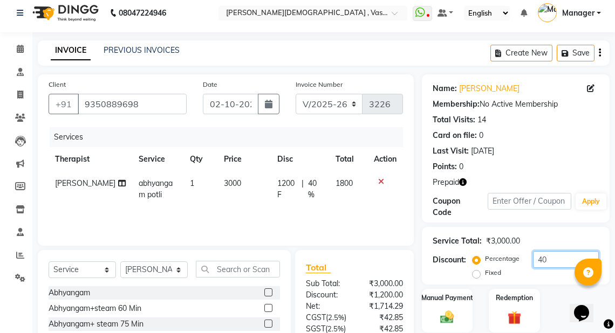
scroll to position [121, 0]
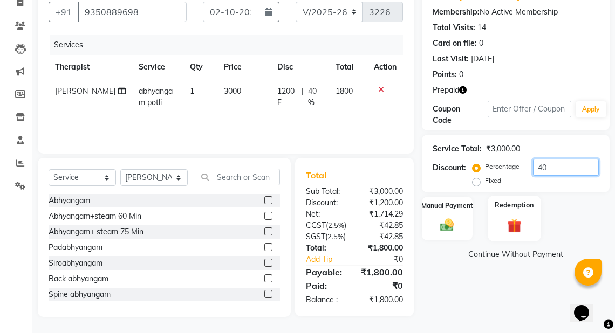
type input "40"
click at [511, 217] on img at bounding box center [514, 226] width 23 height 18
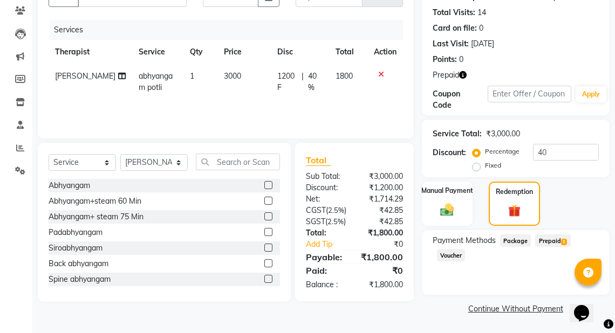
click at [558, 235] on span "Prepaid 1" at bounding box center [552, 241] width 35 height 12
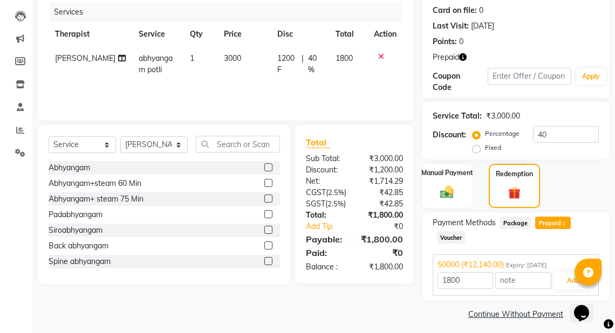
scroll to position [137, 0]
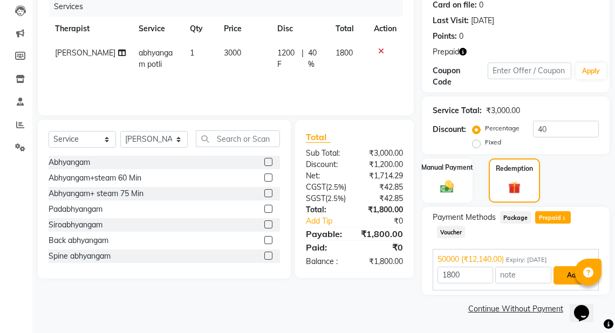
click at [570, 274] on button "Add" at bounding box center [572, 275] width 39 height 18
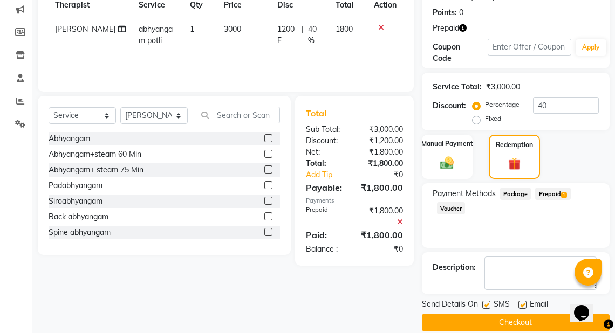
scroll to position [174, 0]
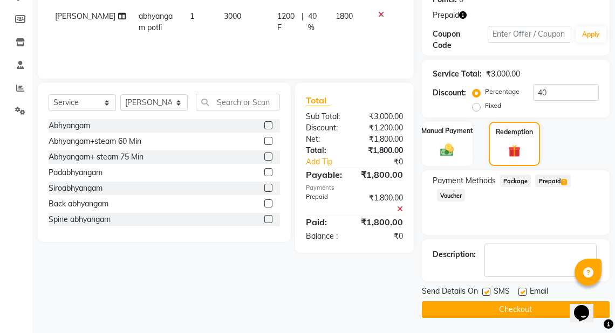
click at [507, 307] on button "Checkout" at bounding box center [516, 309] width 188 height 17
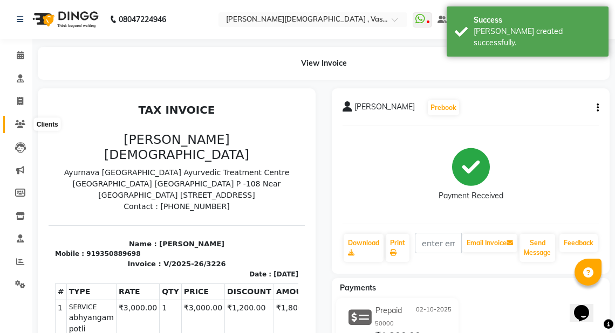
click at [18, 123] on icon at bounding box center [20, 124] width 10 height 8
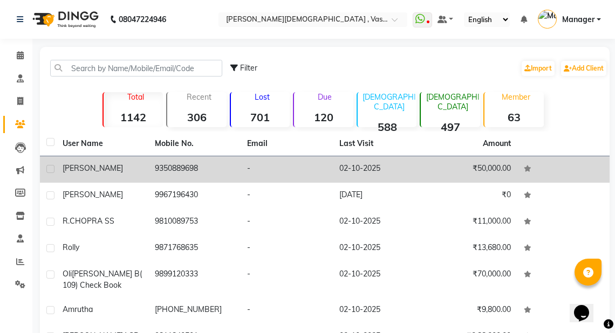
click at [132, 175] on td "[PERSON_NAME]" at bounding box center [102, 169] width 92 height 26
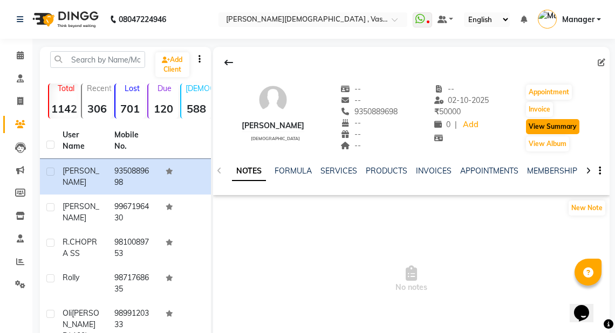
click at [539, 126] on button "View Summary" at bounding box center [552, 126] width 53 height 15
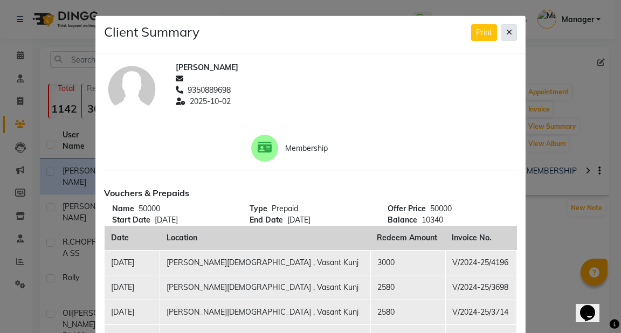
click at [512, 35] on button at bounding box center [509, 32] width 16 height 17
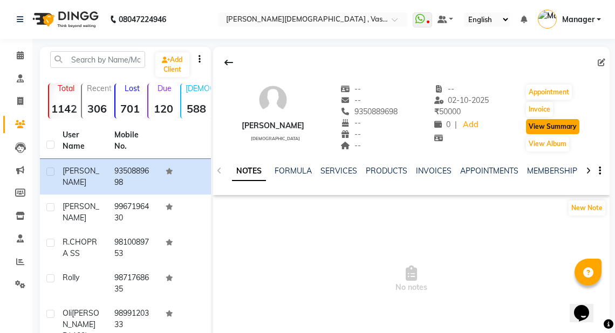
click at [547, 127] on button "View Summary" at bounding box center [552, 126] width 53 height 15
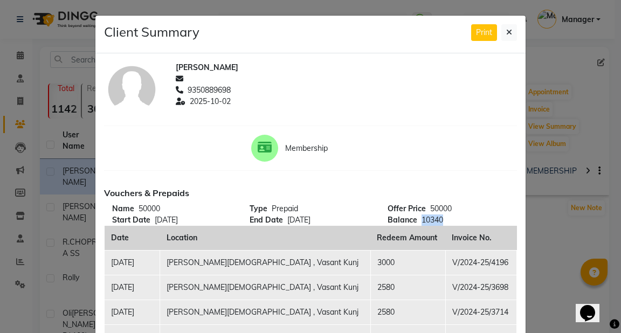
drag, startPoint x: 418, startPoint y: 219, endPoint x: 449, endPoint y: 222, distance: 30.9
click at [449, 222] on div "Balance 10340" at bounding box center [448, 220] width 121 height 11
copy span "10340"
click at [505, 37] on button at bounding box center [509, 32] width 16 height 17
